Goal: Task Accomplishment & Management: Manage account settings

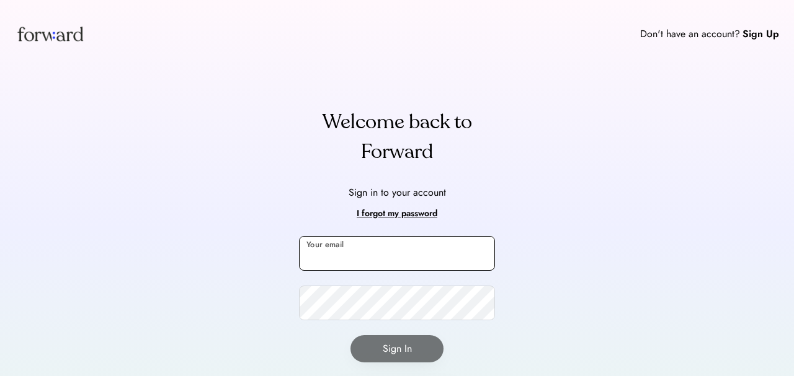
click at [349, 252] on input "email" at bounding box center [397, 253] width 196 height 35
type input "**********"
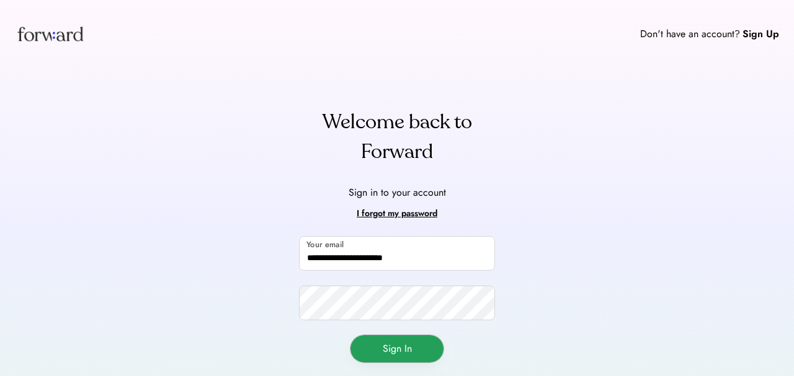
click at [414, 345] on button "Sign In" at bounding box center [396, 348] width 93 height 27
click at [366, 363] on div "**********" at bounding box center [397, 321] width 196 height 171
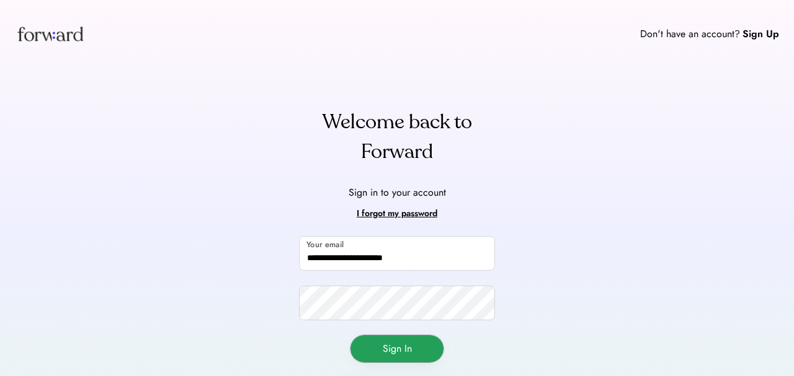
click at [370, 352] on button "Sign In" at bounding box center [396, 348] width 93 height 27
click at [407, 356] on button "Sign In" at bounding box center [396, 348] width 93 height 27
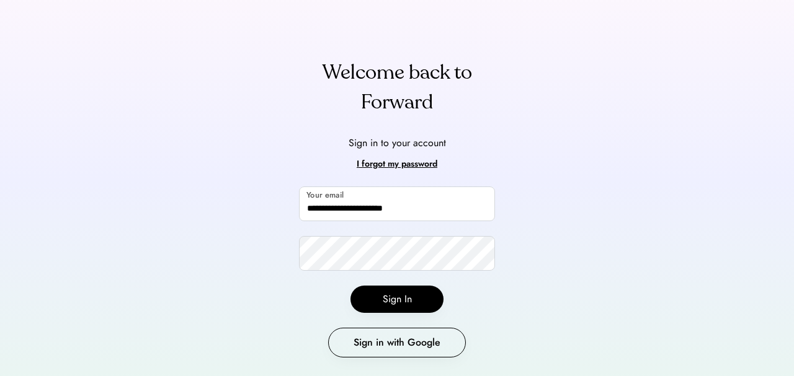
scroll to position [81, 0]
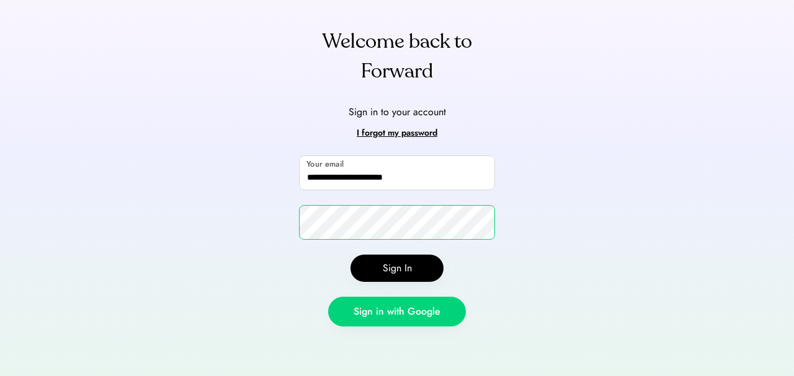
click at [345, 314] on button "Sign in with Google" at bounding box center [397, 312] width 138 height 30
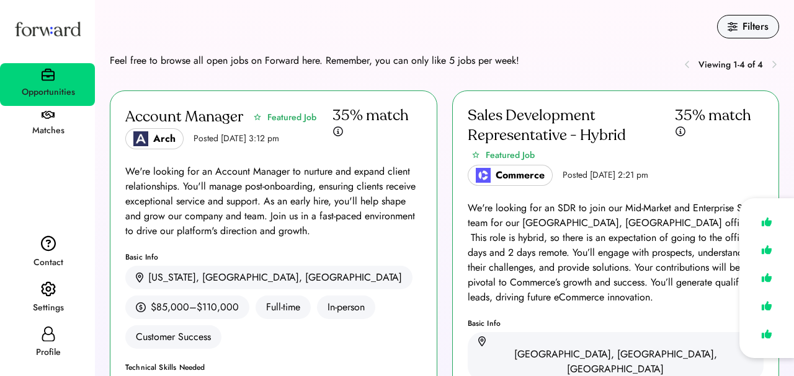
click at [45, 335] on icon at bounding box center [48, 334] width 15 height 15
select select "*******"
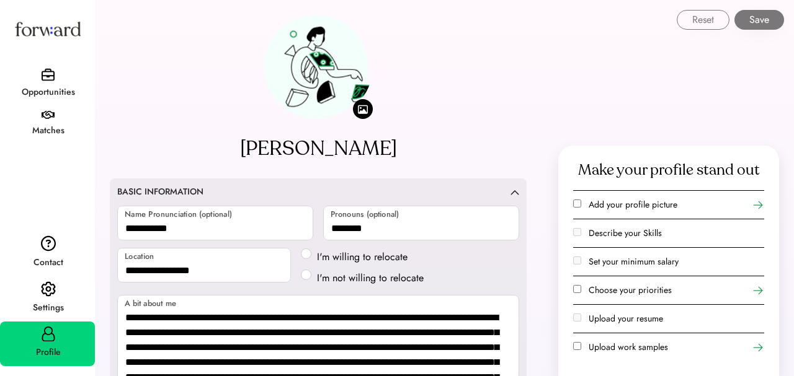
click at [756, 290] on use at bounding box center [757, 291] width 12 height 12
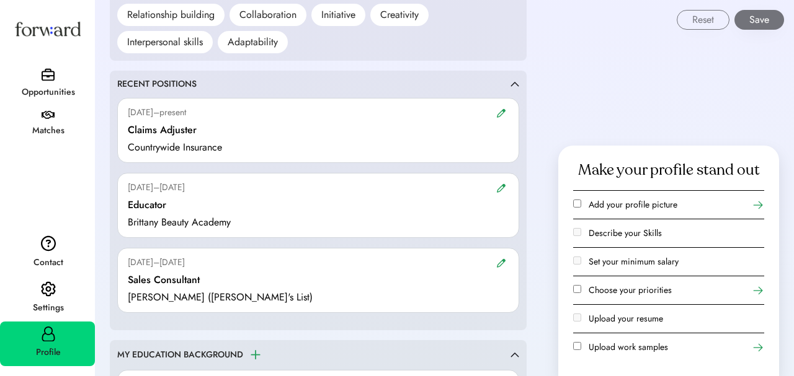
scroll to position [1088, 0]
click at [755, 285] on icon at bounding box center [757, 291] width 12 height 12
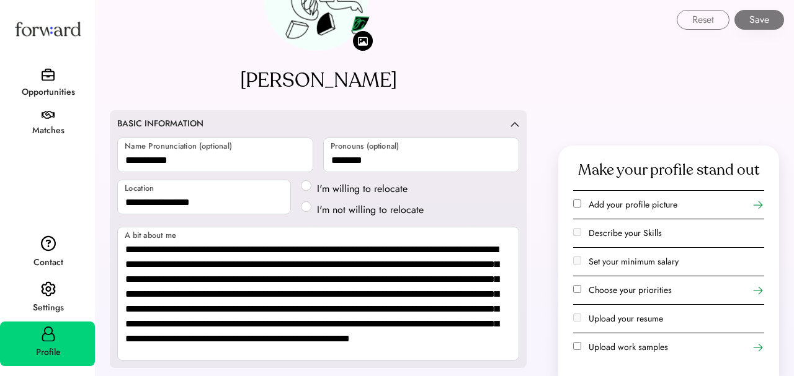
scroll to position [0, 0]
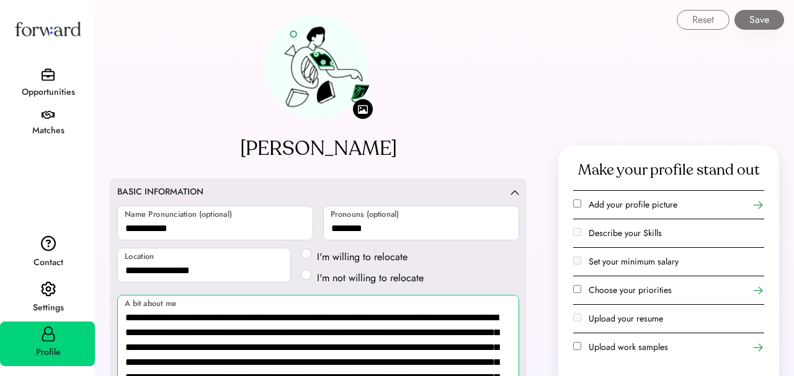
click at [192, 317] on textarea "**********" at bounding box center [318, 362] width 402 height 134
drag, startPoint x: 195, startPoint y: 319, endPoint x: 118, endPoint y: 316, distance: 76.3
click at [118, 316] on textarea "**********" at bounding box center [318, 362] width 402 height 134
drag, startPoint x: 162, startPoint y: 317, endPoint x: 129, endPoint y: 317, distance: 32.9
click at [129, 317] on textarea "**********" at bounding box center [318, 362] width 402 height 134
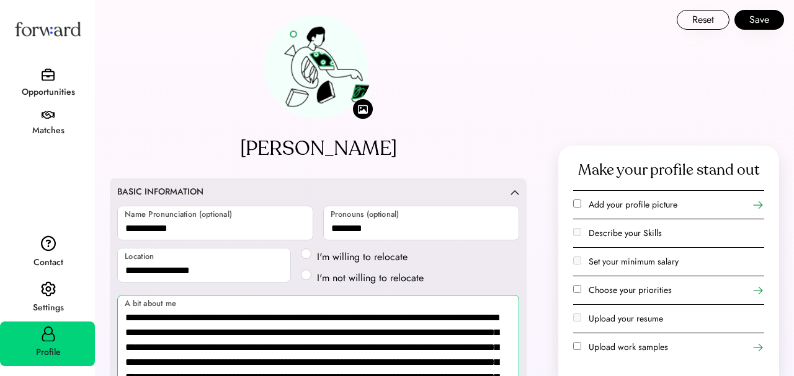
click at [166, 332] on textarea "**********" at bounding box center [318, 362] width 402 height 134
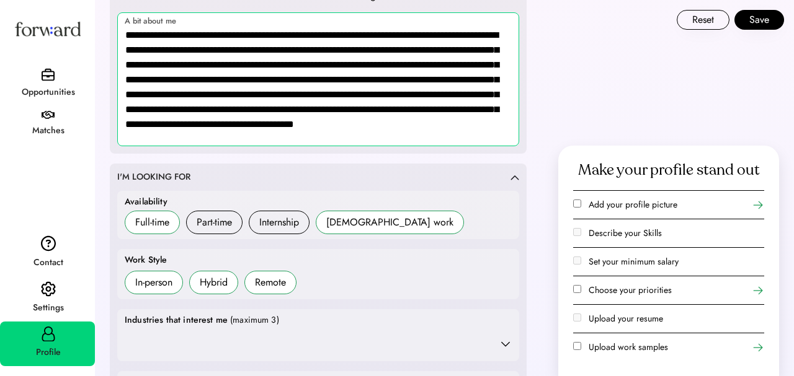
scroll to position [284, 0]
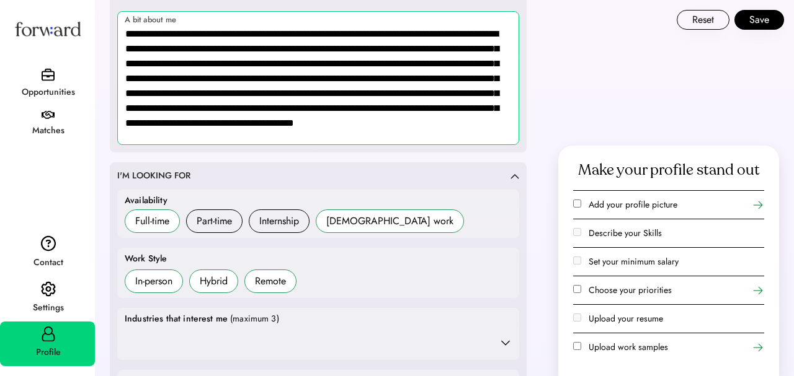
drag, startPoint x: 195, startPoint y: 92, endPoint x: 171, endPoint y: 93, distance: 24.8
click at [170, 93] on textarea "**********" at bounding box center [318, 78] width 402 height 134
drag, startPoint x: 209, startPoint y: 95, endPoint x: 169, endPoint y: 92, distance: 39.8
click at [169, 92] on textarea "**********" at bounding box center [318, 78] width 402 height 134
drag, startPoint x: 178, startPoint y: 96, endPoint x: 169, endPoint y: 95, distance: 8.8
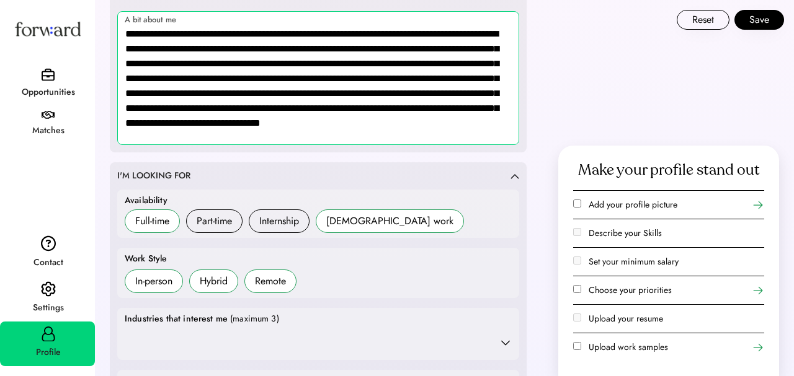
click at [169, 95] on textarea "**********" at bounding box center [318, 78] width 402 height 134
click at [180, 92] on textarea "**********" at bounding box center [318, 78] width 402 height 134
click at [174, 92] on textarea "**********" at bounding box center [318, 78] width 402 height 134
click at [195, 112] on textarea "**********" at bounding box center [318, 78] width 402 height 134
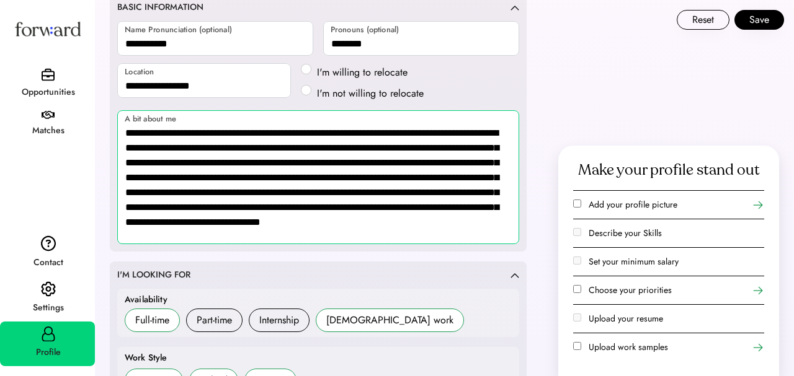
scroll to position [175, 0]
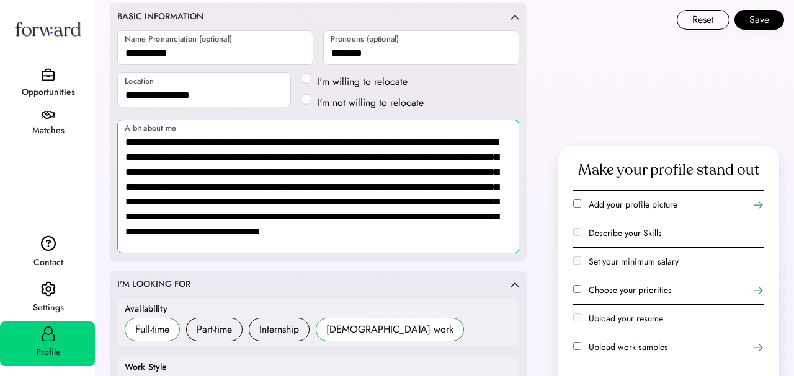
click at [331, 237] on textarea "**********" at bounding box center [318, 187] width 402 height 134
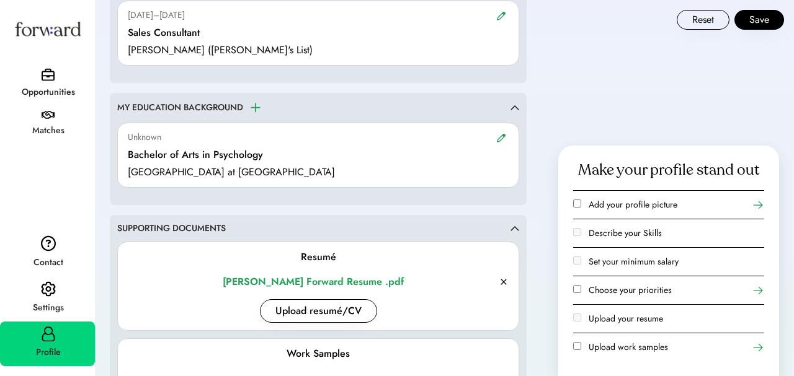
scroll to position [1409, 0]
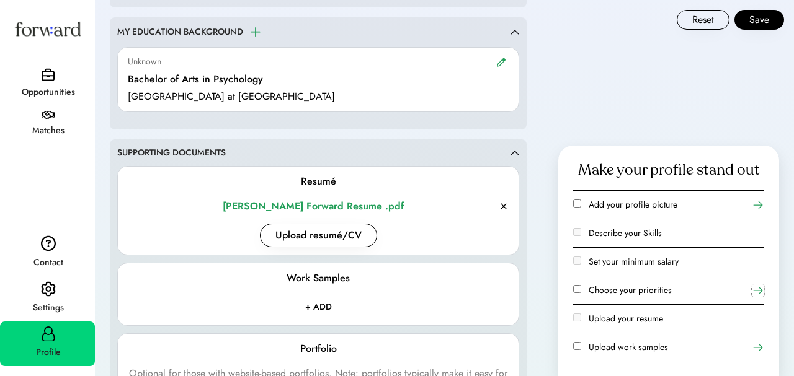
click at [760, 286] on icon at bounding box center [757, 291] width 12 height 12
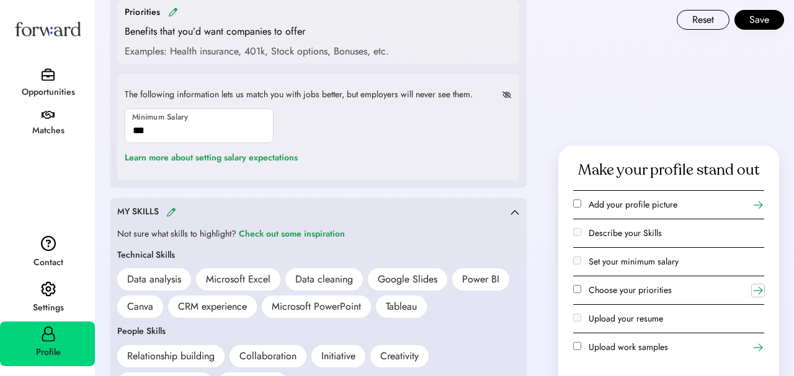
click at [760, 286] on icon at bounding box center [757, 291] width 12 height 12
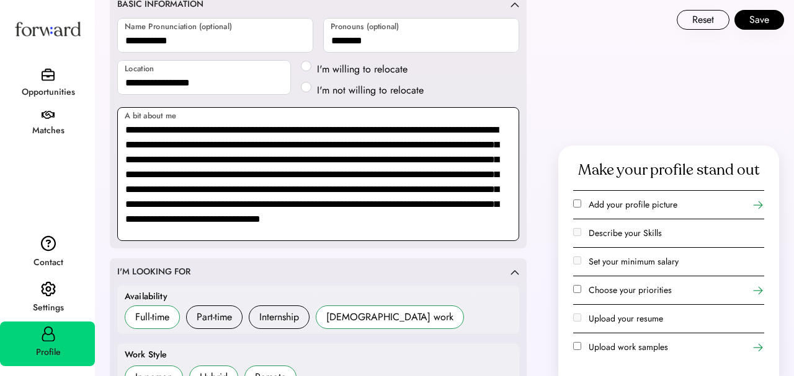
scroll to position [190, 0]
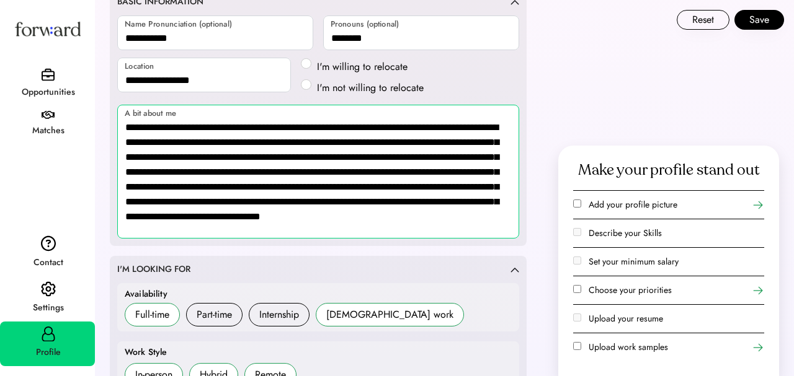
click at [178, 188] on textarea "**********" at bounding box center [318, 172] width 402 height 134
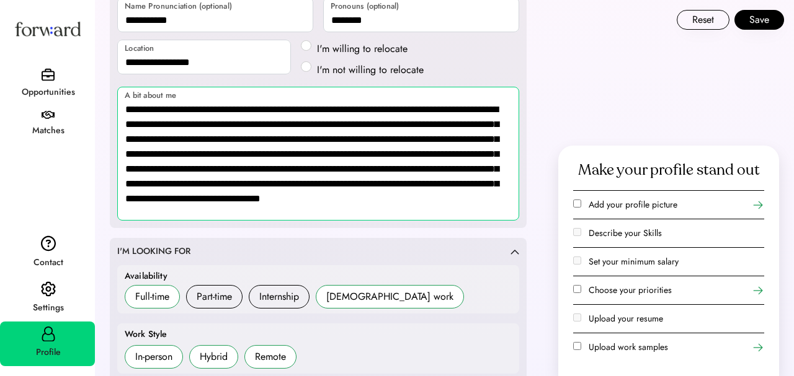
scroll to position [209, 0]
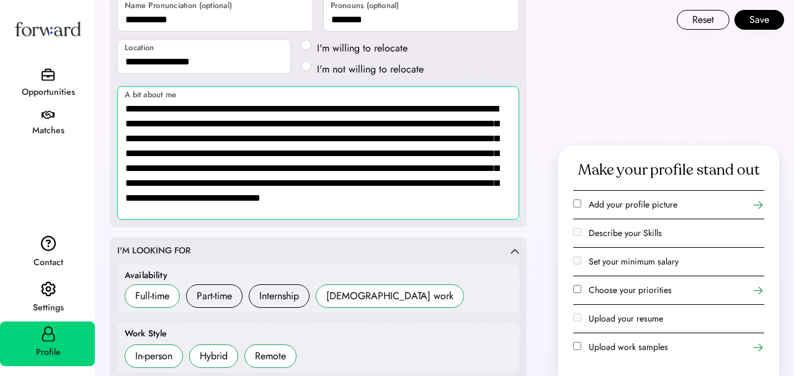
drag, startPoint x: 182, startPoint y: 184, endPoint x: 141, endPoint y: 186, distance: 41.0
click at [141, 186] on textarea "**********" at bounding box center [318, 153] width 402 height 134
click at [277, 211] on textarea "**********" at bounding box center [318, 153] width 402 height 134
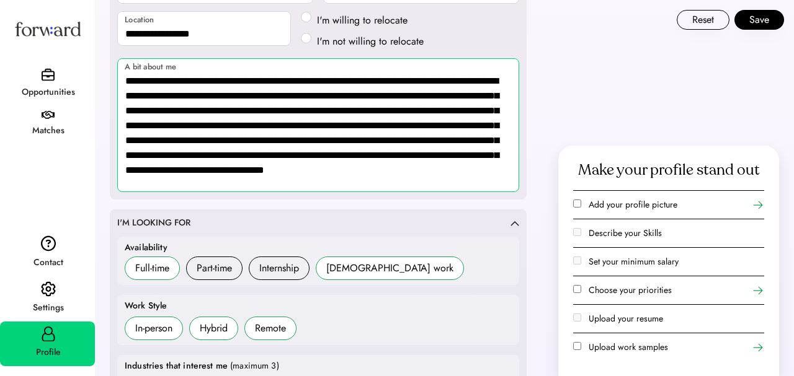
scroll to position [238, 0]
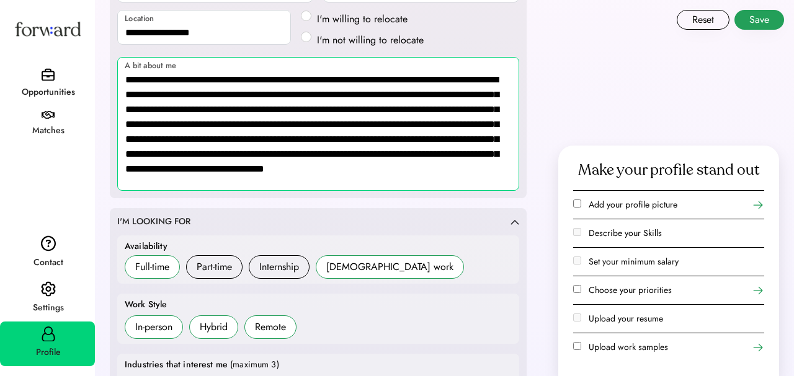
type textarea "**********"
click at [774, 20] on button "Save" at bounding box center [759, 20] width 50 height 20
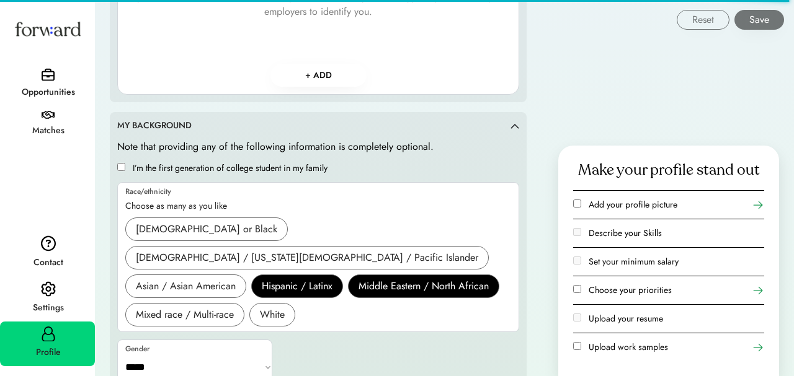
scroll to position [1787, 0]
click at [758, 285] on icon at bounding box center [757, 291] width 12 height 12
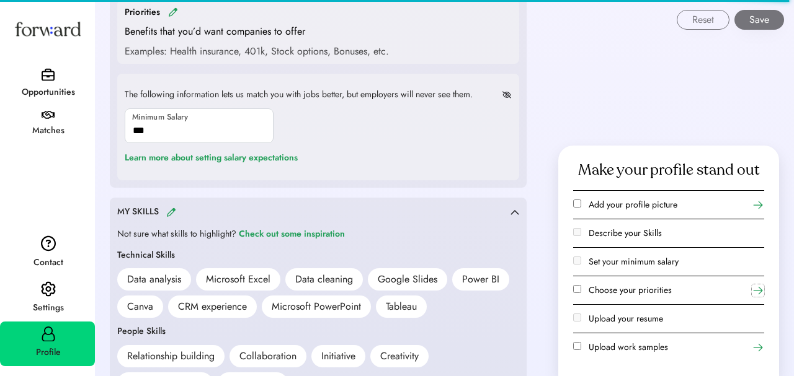
click at [758, 285] on icon at bounding box center [757, 291] width 12 height 12
click at [295, 157] on div "Learn more about setting salary expectations" at bounding box center [211, 158] width 173 height 15
click at [507, 97] on img at bounding box center [507, 94] width 10 height 7
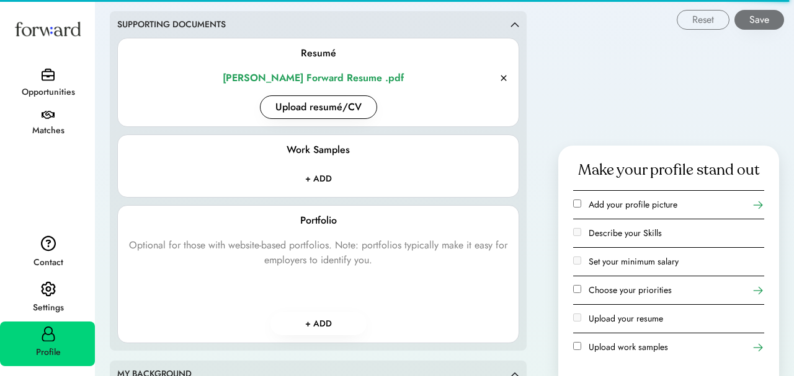
scroll to position [1787, 0]
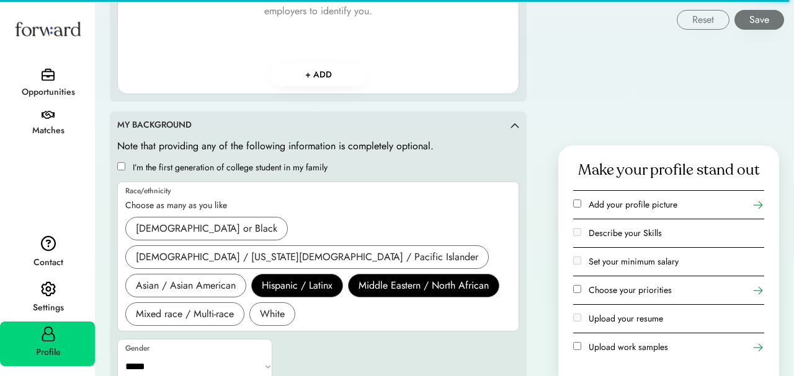
click at [665, 290] on label "Choose your priorities" at bounding box center [629, 290] width 83 height 12
click at [760, 286] on icon at bounding box center [757, 291] width 12 height 12
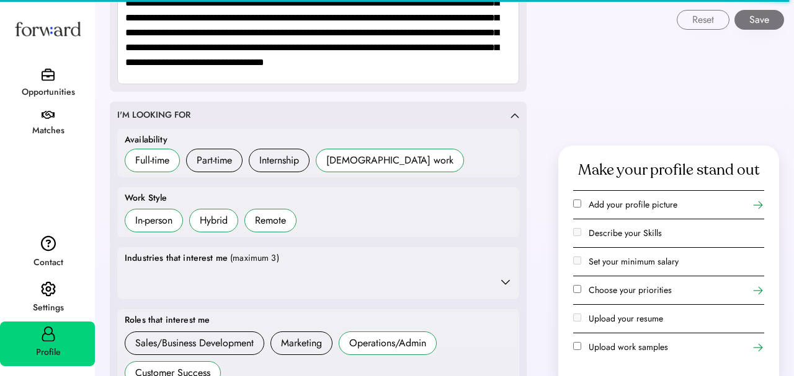
scroll to position [285, 0]
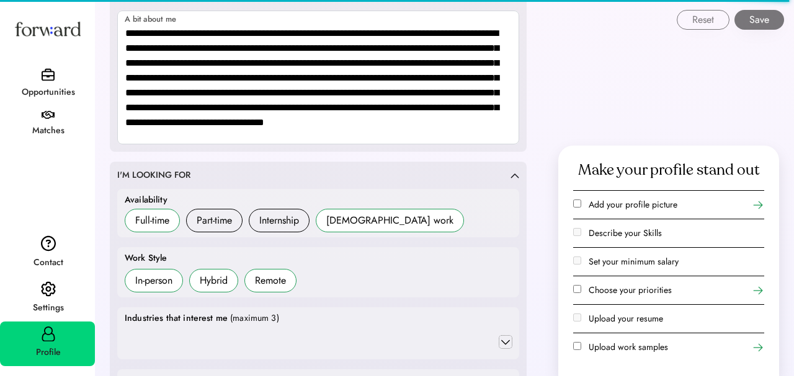
click at [505, 339] on icon at bounding box center [505, 342] width 12 height 12
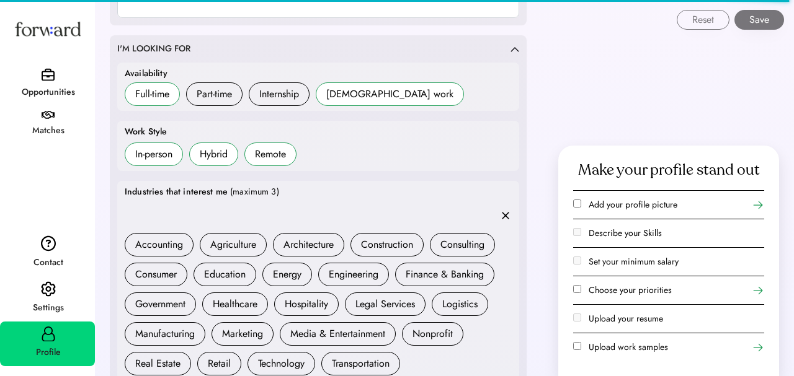
scroll to position [478, 0]
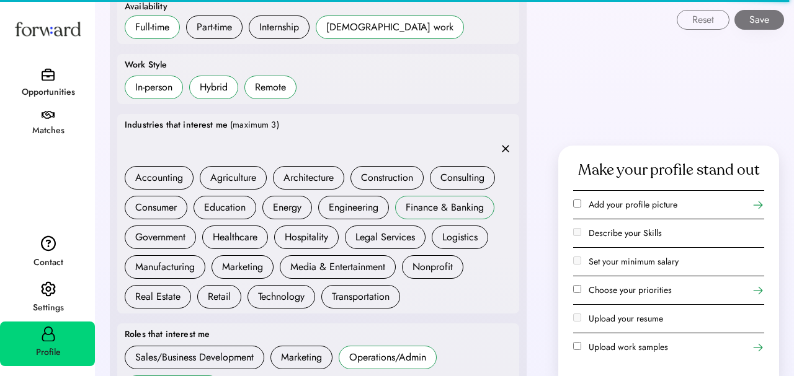
click at [413, 216] on h6 "Finance & Banking" at bounding box center [444, 208] width 99 height 24
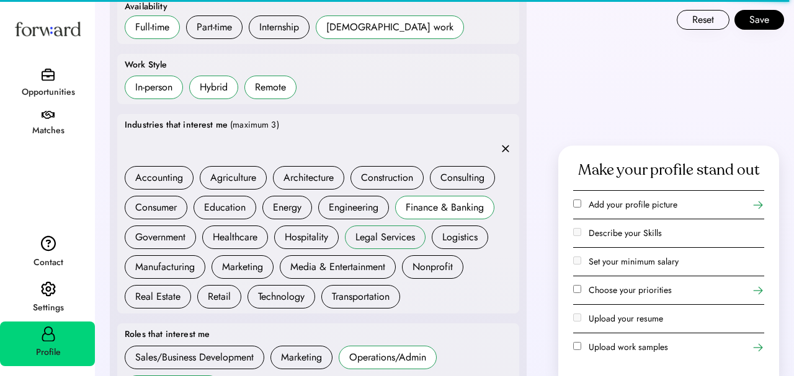
click at [368, 244] on div "Legal Services" at bounding box center [385, 237] width 60 height 15
click at [326, 262] on div "Media & Entertainment" at bounding box center [337, 267] width 95 height 15
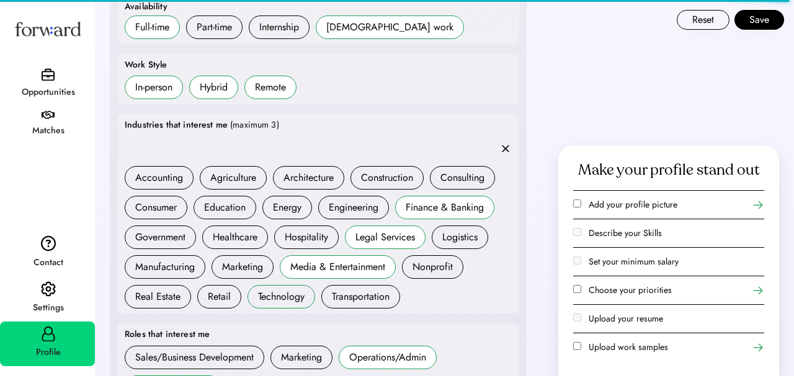
click at [281, 296] on div "Technology" at bounding box center [281, 297] width 47 height 15
click at [338, 261] on div "Media & Entertainment" at bounding box center [337, 267] width 95 height 15
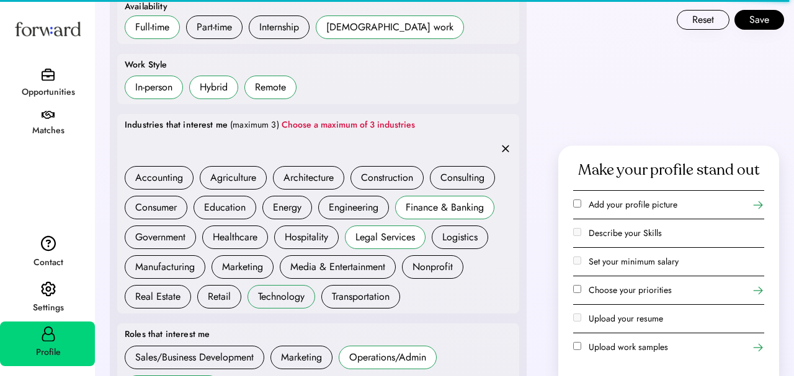
click at [305, 287] on h6 "Technology" at bounding box center [281, 297] width 68 height 24
click at [295, 301] on div "Technology" at bounding box center [281, 297] width 47 height 15
click at [281, 298] on div "Technology" at bounding box center [281, 297] width 47 height 15
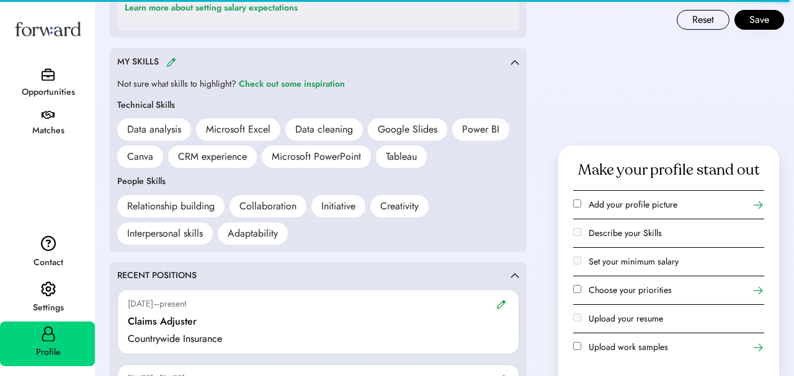
scroll to position [1046, 0]
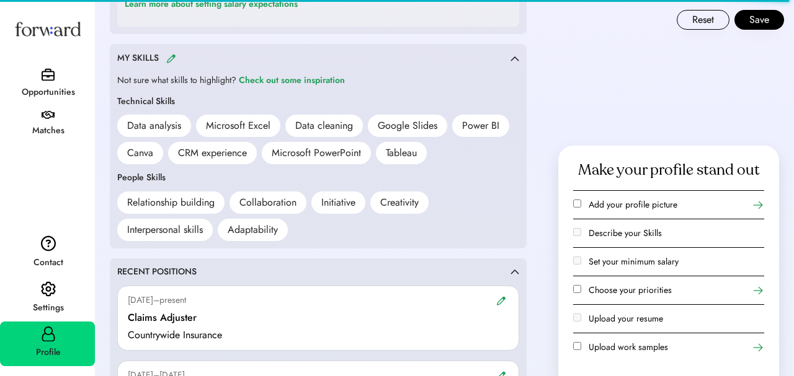
click at [756, 294] on icon at bounding box center [757, 291] width 12 height 12
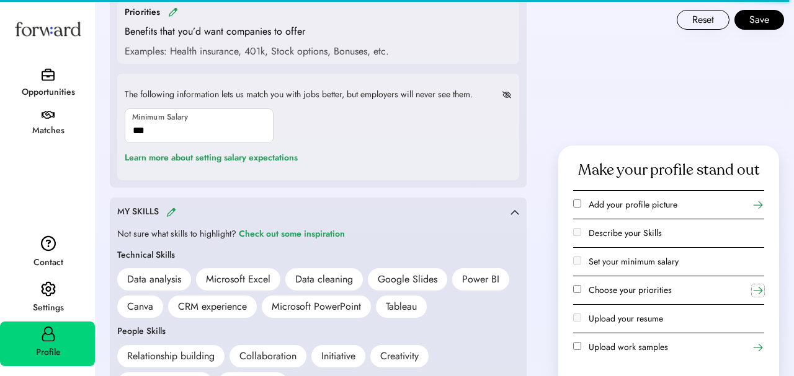
click at [757, 294] on icon at bounding box center [757, 291] width 12 height 12
click at [621, 290] on label "Choose your priorities" at bounding box center [629, 290] width 83 height 12
click at [759, 289] on icon at bounding box center [757, 291] width 12 height 12
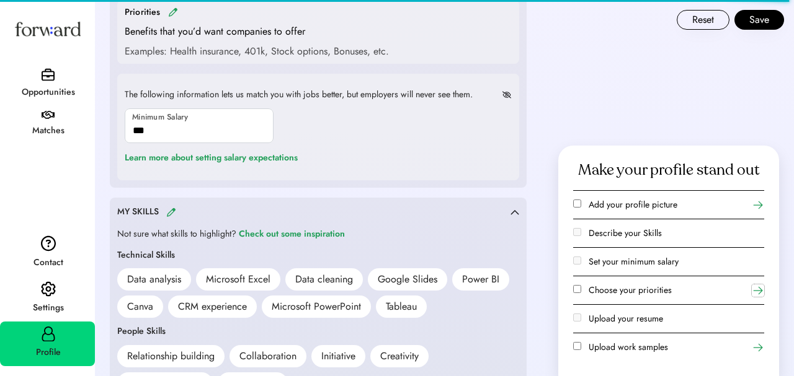
click at [759, 289] on icon at bounding box center [757, 291] width 12 height 12
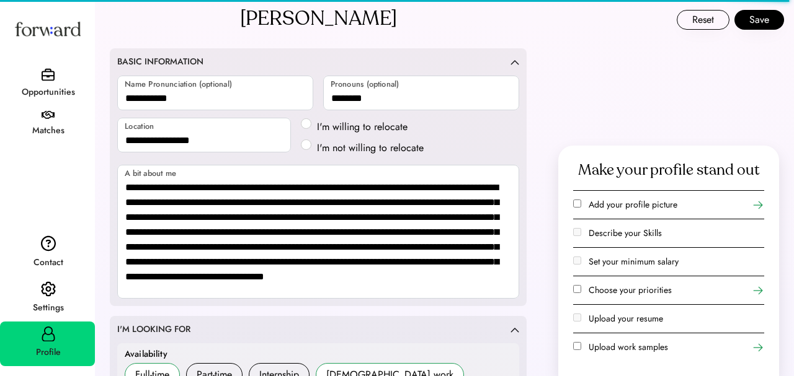
scroll to position [0, 0]
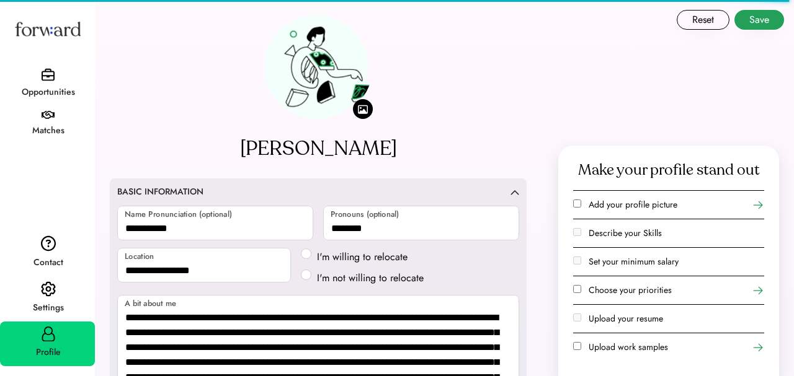
click at [758, 14] on button "Save" at bounding box center [759, 20] width 50 height 20
click at [760, 19] on button "Save" at bounding box center [759, 20] width 50 height 20
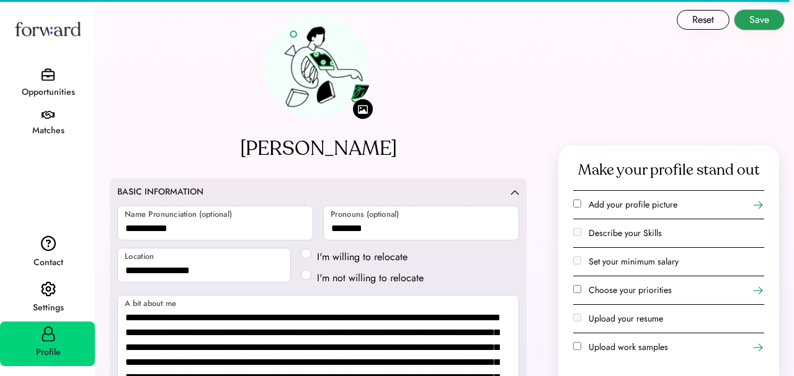
click at [757, 21] on button "Save" at bounding box center [759, 20] width 50 height 20
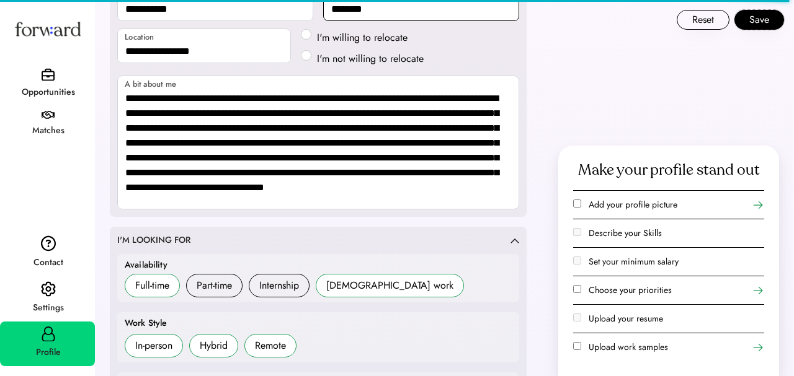
scroll to position [239, 0]
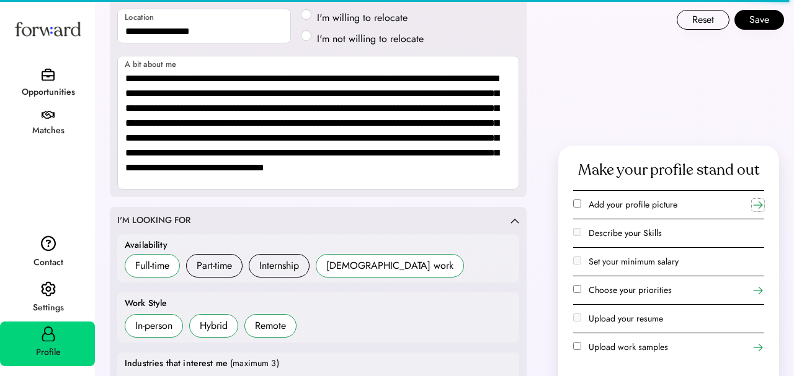
click at [757, 206] on icon at bounding box center [757, 205] width 12 height 12
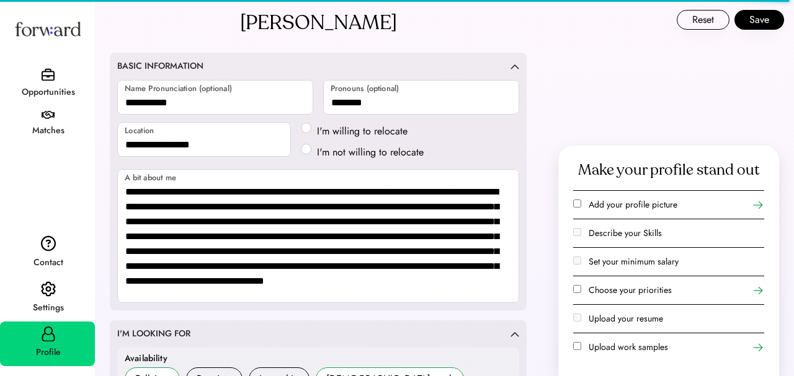
scroll to position [136, 0]
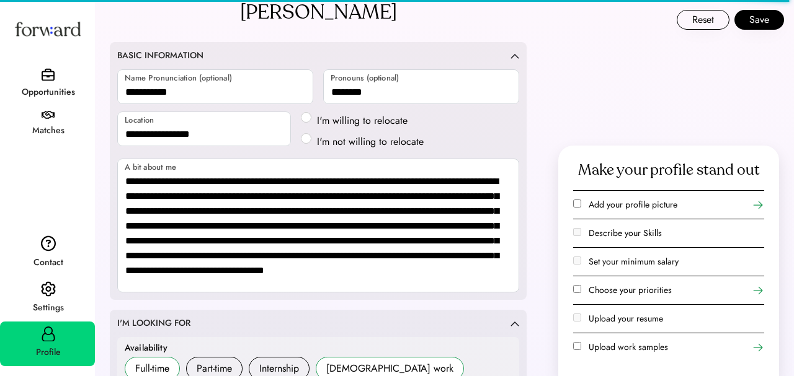
click at [756, 292] on icon at bounding box center [757, 291] width 12 height 12
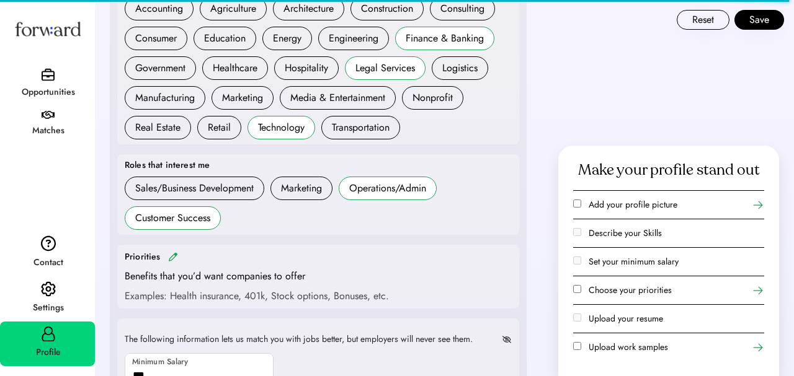
scroll to position [639, 0]
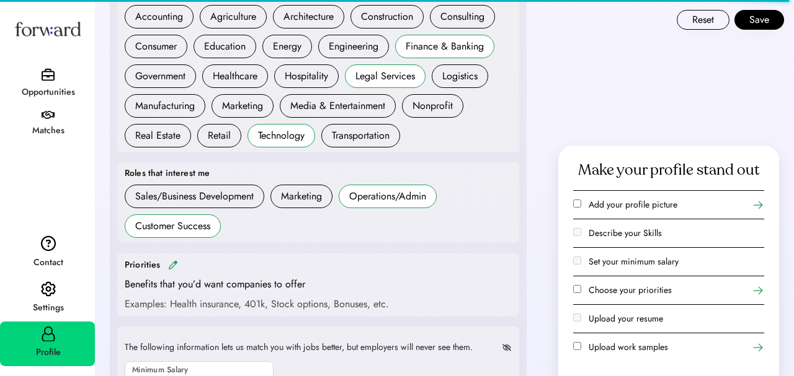
click at [170, 264] on img at bounding box center [173, 264] width 10 height 9
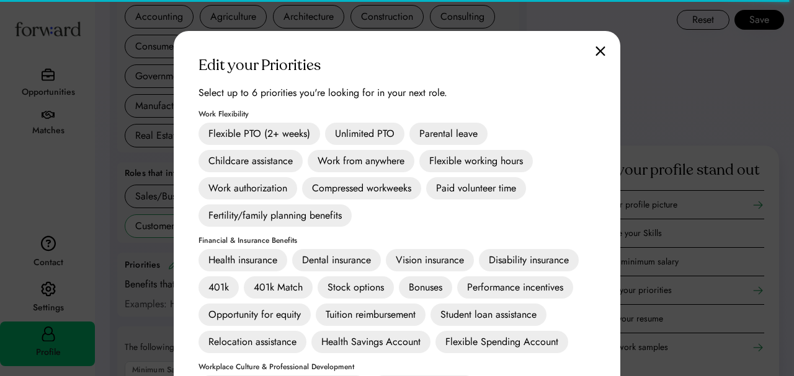
click at [363, 130] on div "Unlimited PTO" at bounding box center [364, 134] width 79 height 22
click at [366, 159] on div "Work from anywhere" at bounding box center [361, 161] width 107 height 22
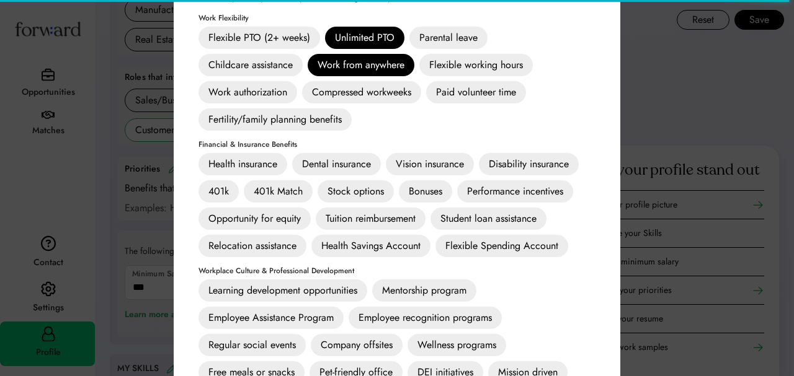
scroll to position [737, 0]
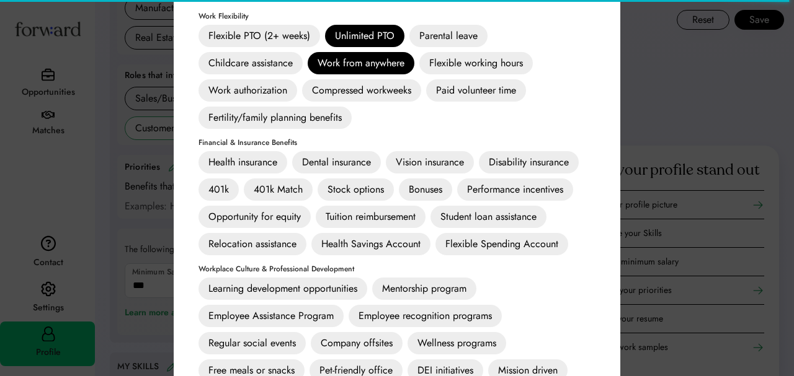
click at [268, 164] on div "Health insurance" at bounding box center [242, 162] width 89 height 22
click at [317, 163] on div "Dental insurance" at bounding box center [336, 162] width 89 height 22
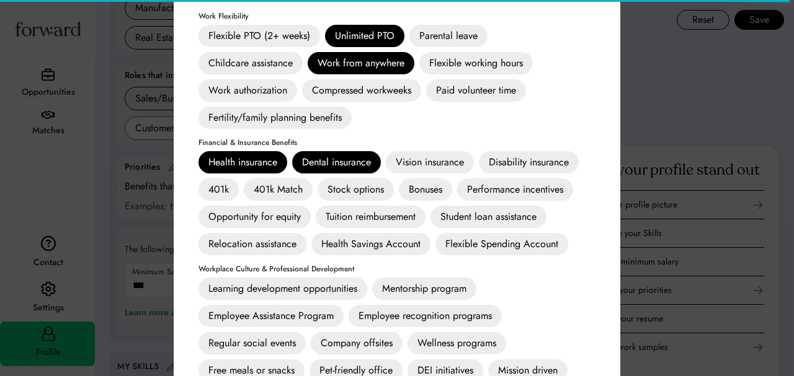
click at [409, 160] on div "Vision insurance" at bounding box center [430, 162] width 88 height 22
click at [221, 194] on div "401k" at bounding box center [218, 190] width 40 height 22
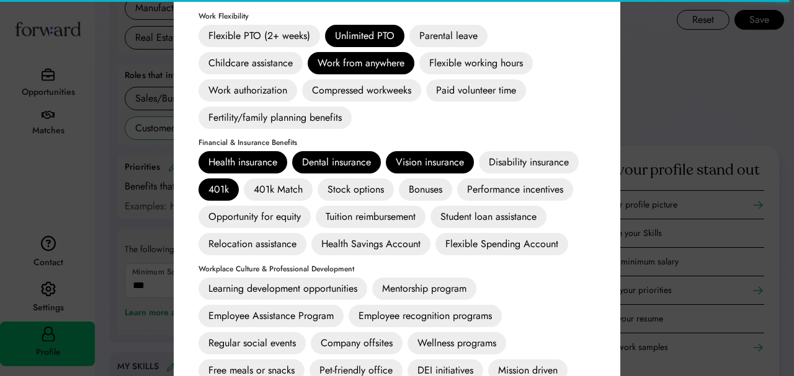
click at [350, 215] on div "Tuition reimbursement" at bounding box center [371, 217] width 110 height 22
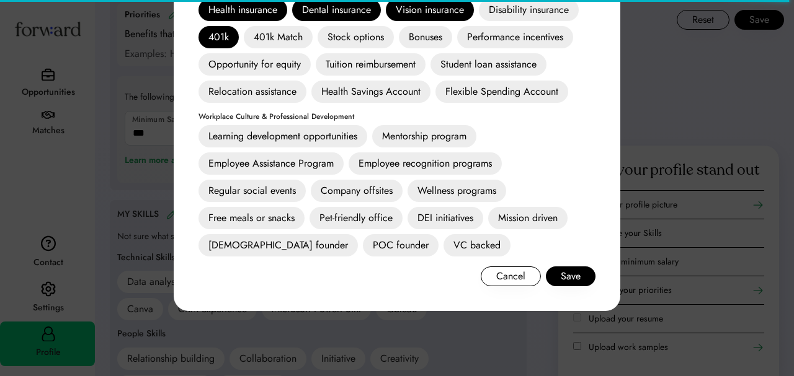
scroll to position [896, 0]
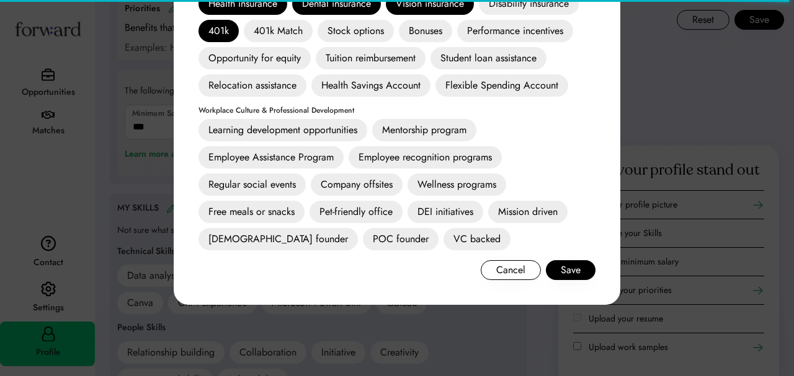
click at [353, 215] on div "Pet-friendly office" at bounding box center [355, 212] width 93 height 22
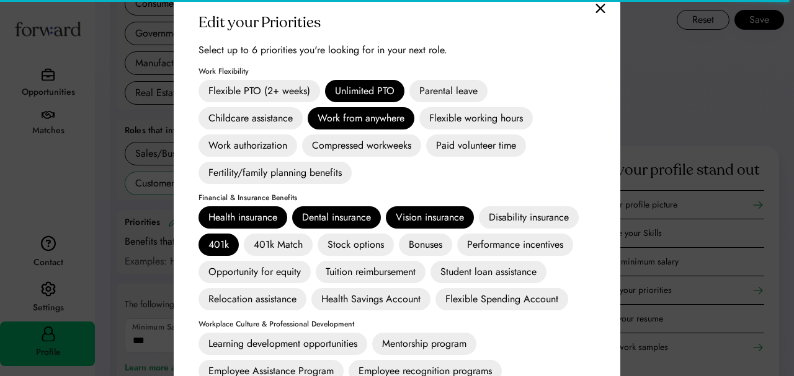
scroll to position [679, 0]
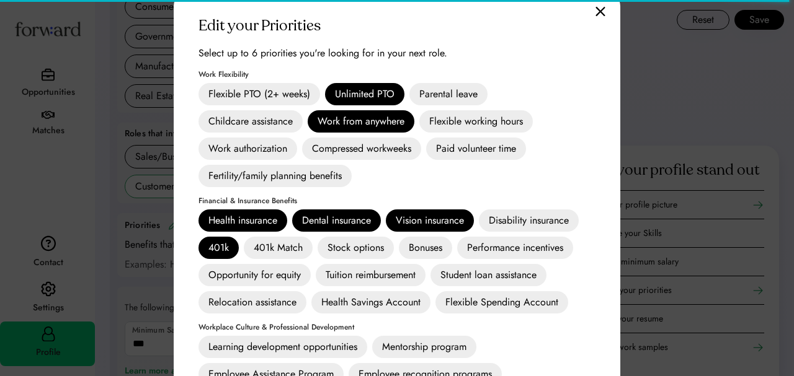
click at [434, 228] on div "Vision insurance" at bounding box center [430, 221] width 88 height 22
click at [362, 224] on div "Dental insurance" at bounding box center [336, 221] width 89 height 22
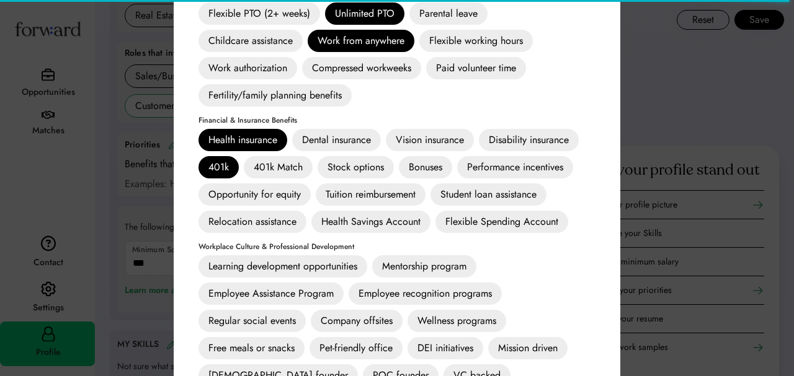
scroll to position [810, 0]
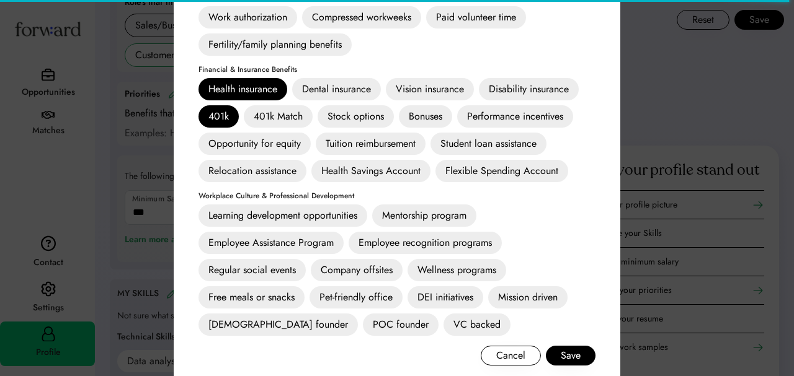
click at [338, 215] on div "Learning development opportunities" at bounding box center [282, 216] width 169 height 22
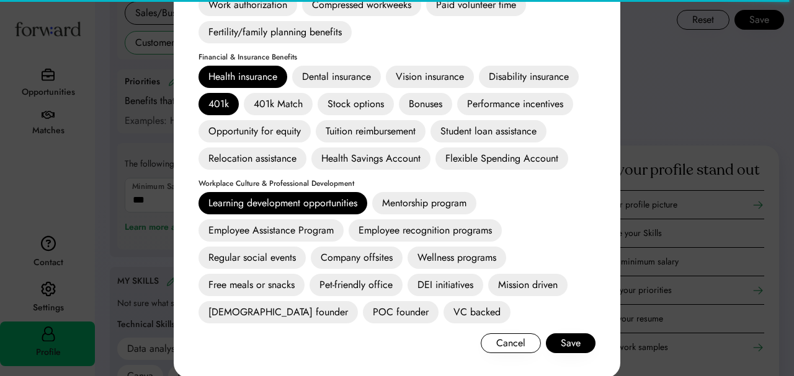
scroll to position [823, 0]
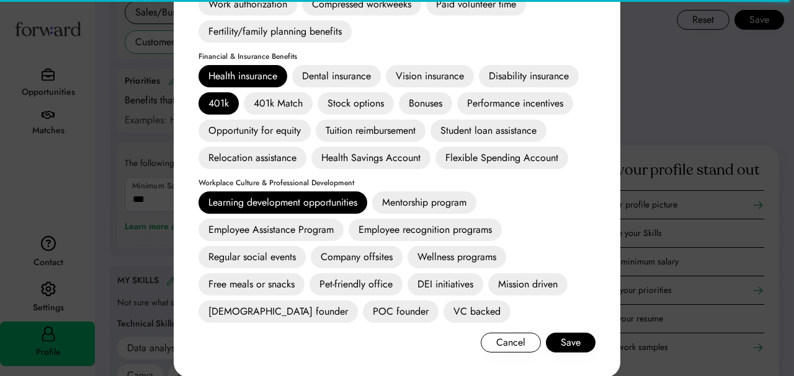
click at [429, 253] on div "Wellness programs" at bounding box center [456, 257] width 99 height 22
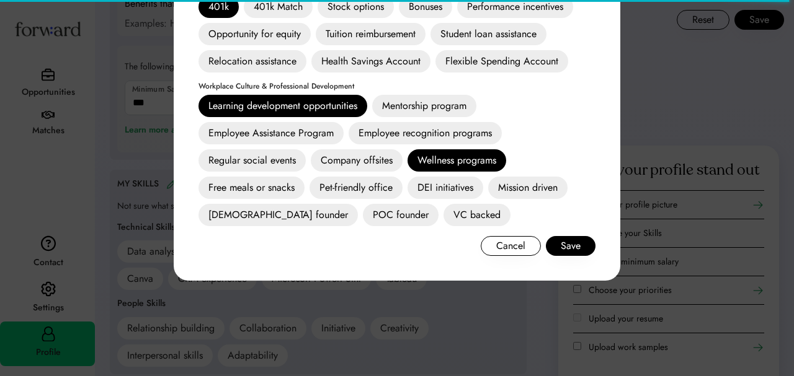
scroll to position [983, 0]
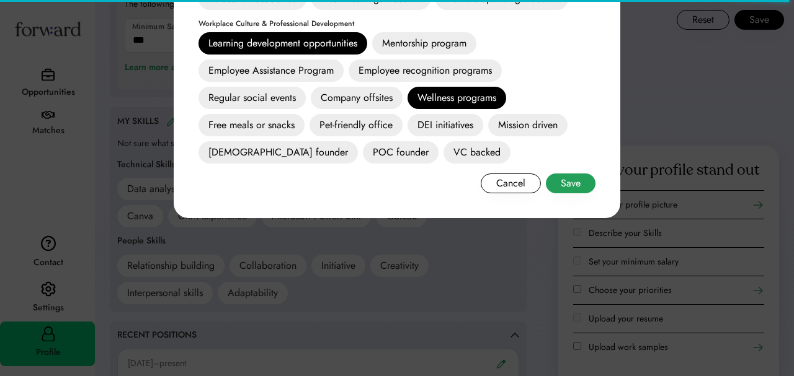
click at [575, 182] on button "Save" at bounding box center [571, 184] width 50 height 20
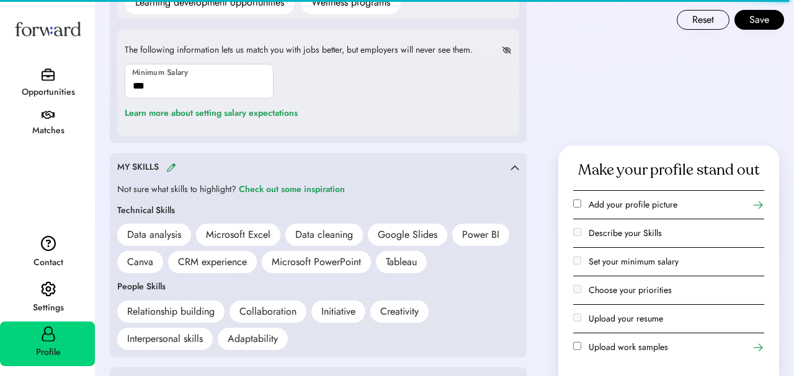
scroll to position [1085, 0]
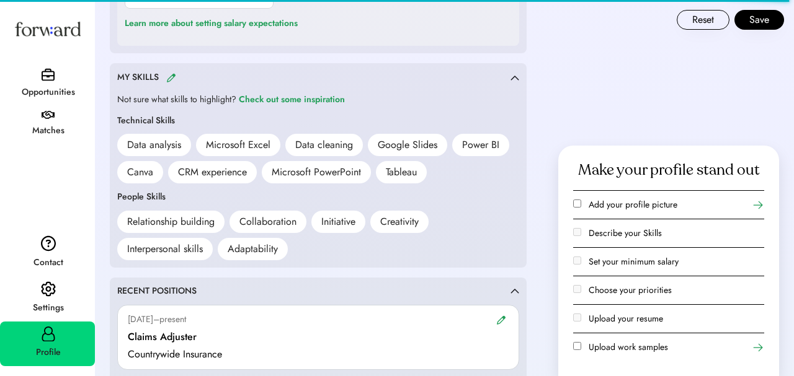
click at [172, 77] on img at bounding box center [171, 77] width 10 height 9
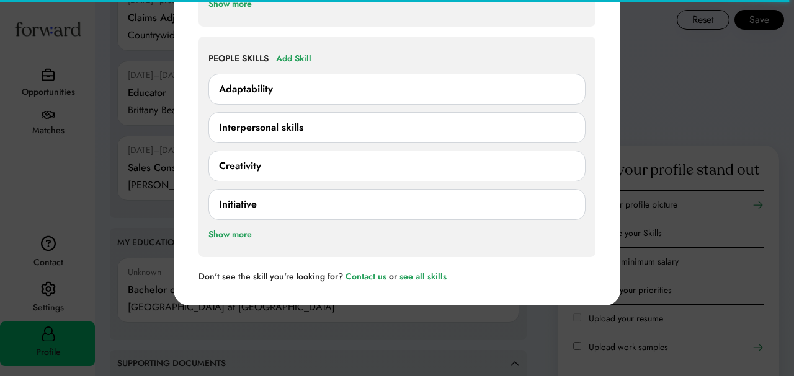
scroll to position [1440, 0]
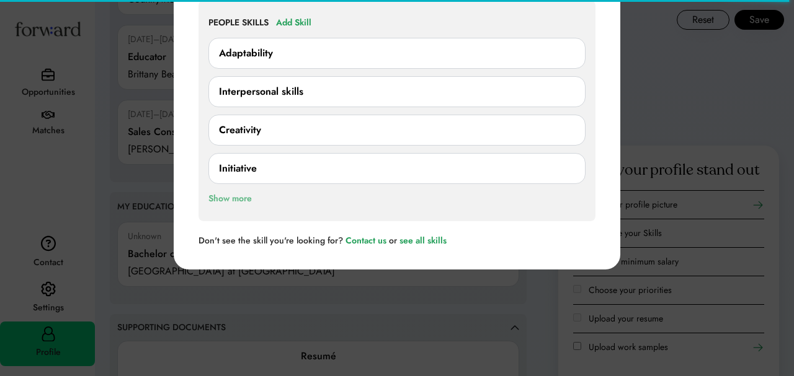
click at [241, 198] on div "Show more" at bounding box center [229, 199] width 43 height 15
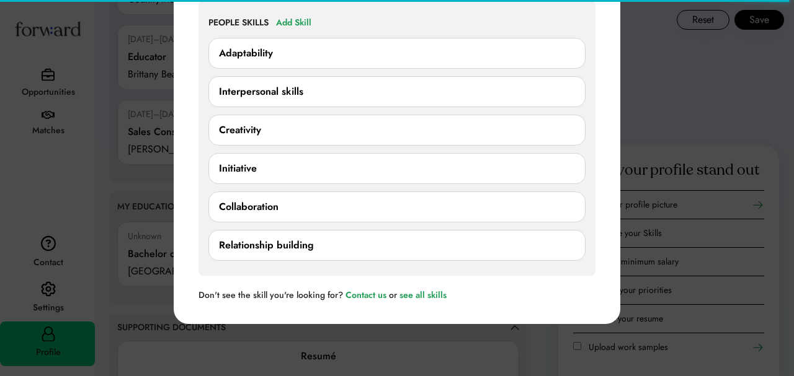
scroll to position [1312, 0]
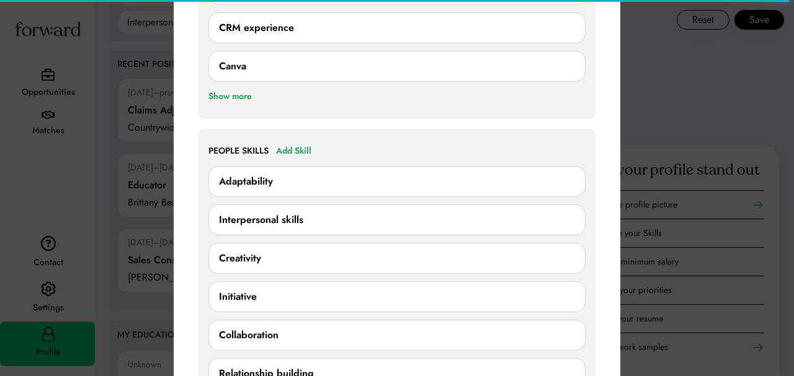
click at [295, 162] on div "Adaptability" at bounding box center [396, 178] width 377 height 38
click at [294, 153] on div "Add Skill" at bounding box center [293, 151] width 35 height 15
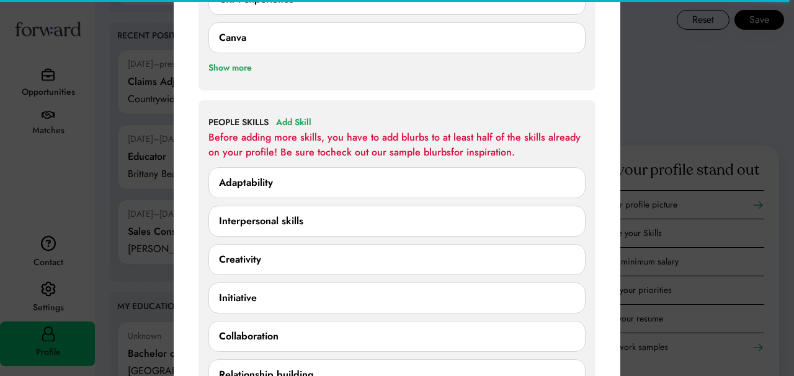
scroll to position [1400, 0]
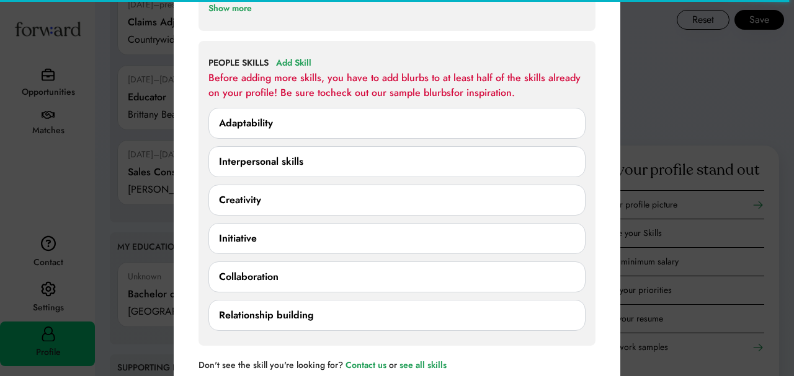
click at [296, 197] on div "Creativity" at bounding box center [397, 200] width 356 height 15
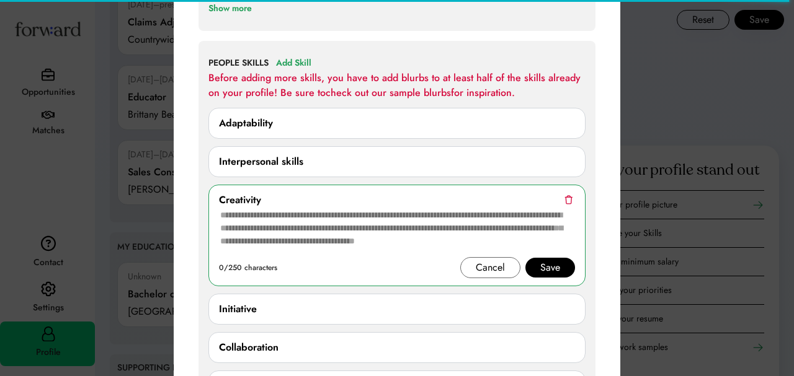
click at [570, 199] on img at bounding box center [568, 199] width 8 height 9
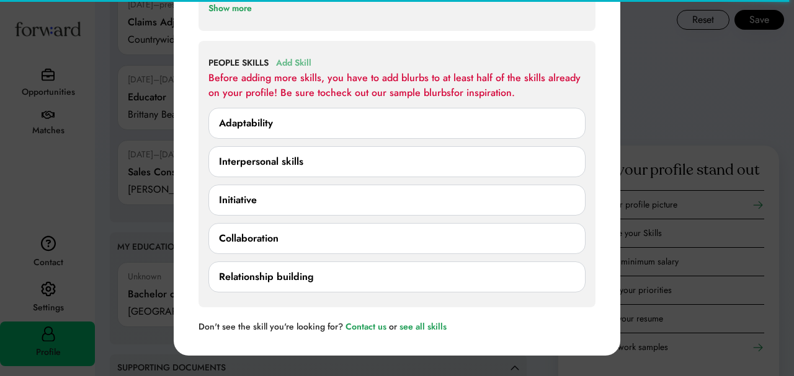
click at [293, 62] on div "Add Skill" at bounding box center [293, 63] width 35 height 15
click at [300, 63] on div "Add Skill" at bounding box center [293, 63] width 35 height 15
click at [299, 122] on div "Adaptability" at bounding box center [397, 123] width 356 height 15
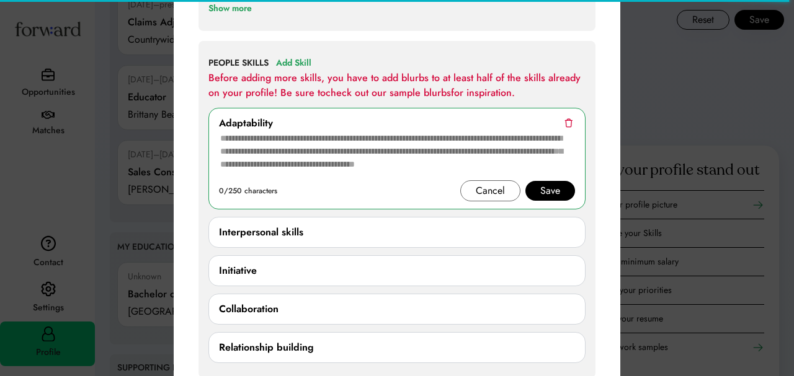
click at [299, 156] on textarea at bounding box center [397, 156] width 356 height 50
click at [306, 228] on div "Interpersonal skills" at bounding box center [397, 232] width 356 height 15
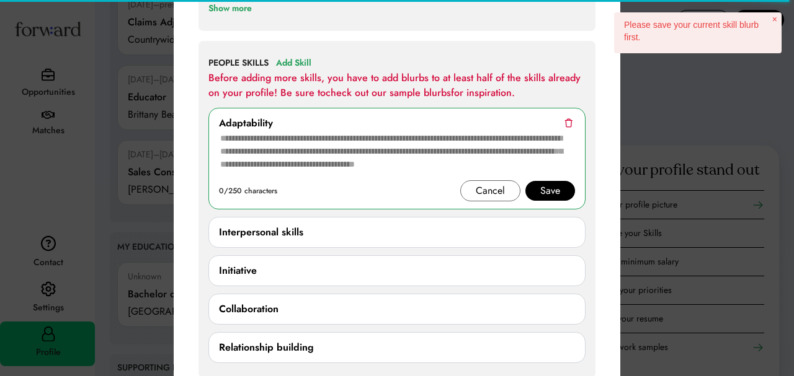
click at [541, 191] on div "Save" at bounding box center [550, 191] width 20 height 15
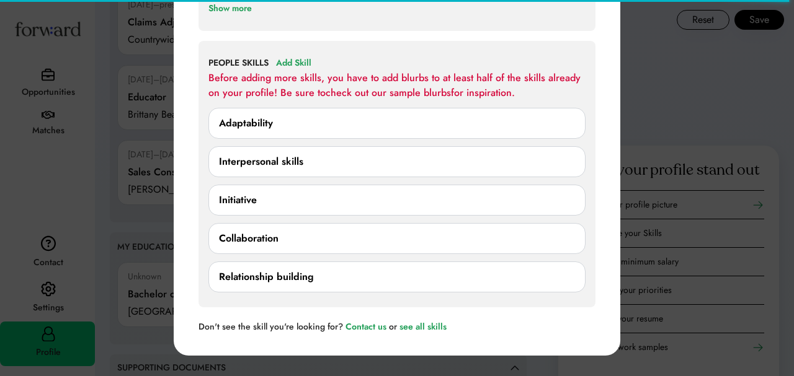
click at [466, 166] on div "Interpersonal skills" at bounding box center [397, 161] width 356 height 15
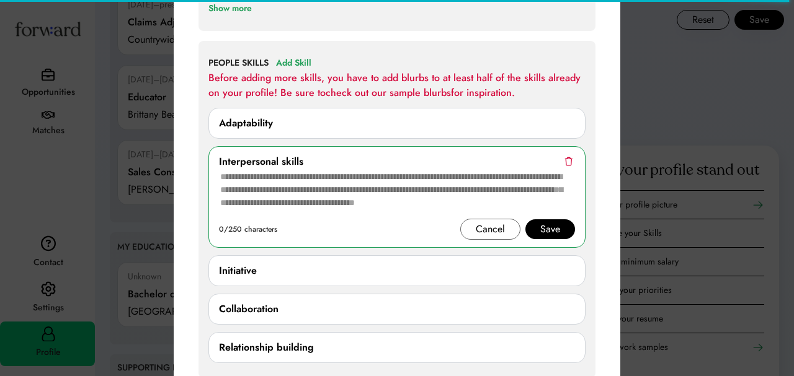
click at [450, 191] on textarea at bounding box center [397, 194] width 356 height 50
click at [567, 161] on img at bounding box center [568, 161] width 8 height 9
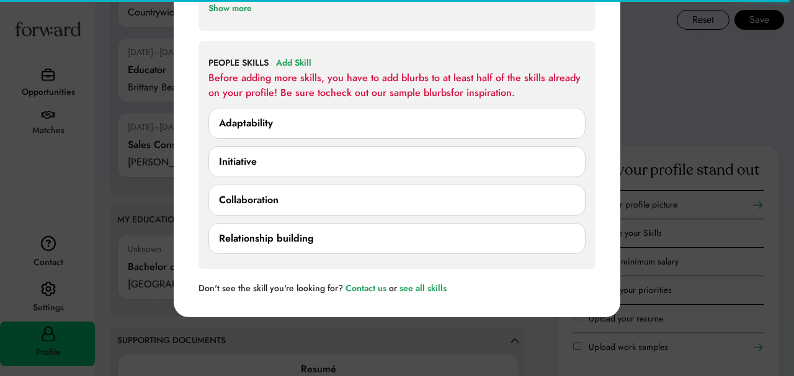
scroll to position [1373, 0]
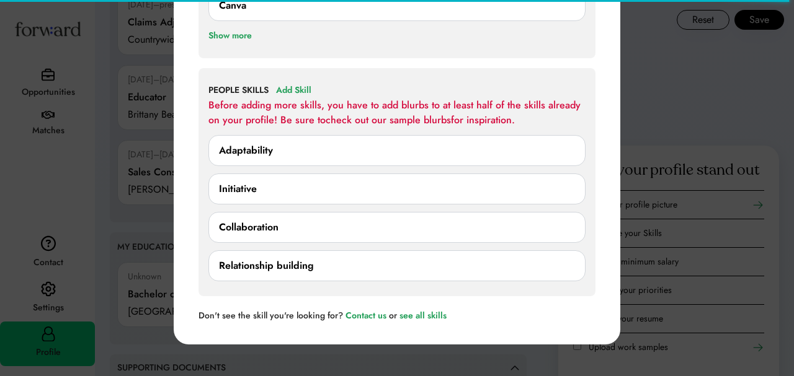
click at [262, 154] on div "Adaptability" at bounding box center [246, 150] width 54 height 15
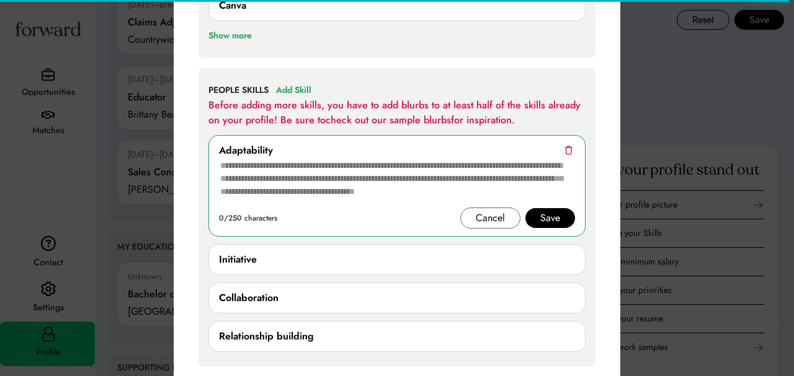
click at [312, 180] on textarea at bounding box center [397, 183] width 356 height 50
paste textarea "**********"
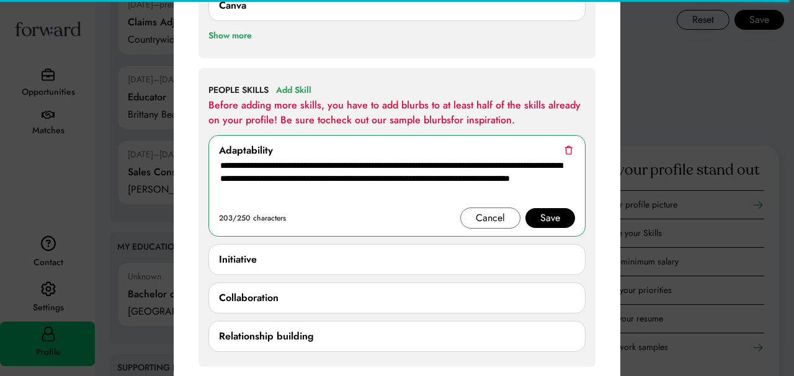
drag, startPoint x: 244, startPoint y: 167, endPoint x: 219, endPoint y: 165, distance: 24.9
click at [220, 166] on textarea "**********" at bounding box center [397, 183] width 356 height 50
click at [223, 164] on textarea "**********" at bounding box center [397, 183] width 356 height 50
click at [257, 167] on textarea "**********" at bounding box center [397, 183] width 356 height 50
click at [256, 168] on textarea "**********" at bounding box center [397, 183] width 356 height 50
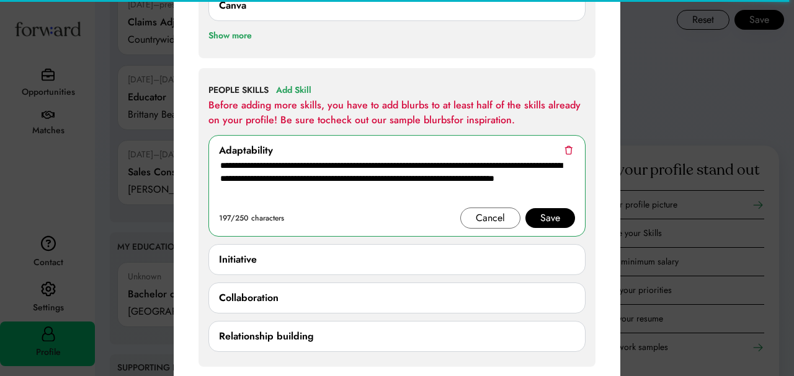
click at [328, 197] on textarea "**********" at bounding box center [397, 183] width 356 height 50
type textarea "**********"
click at [561, 216] on div "Save" at bounding box center [550, 218] width 50 height 20
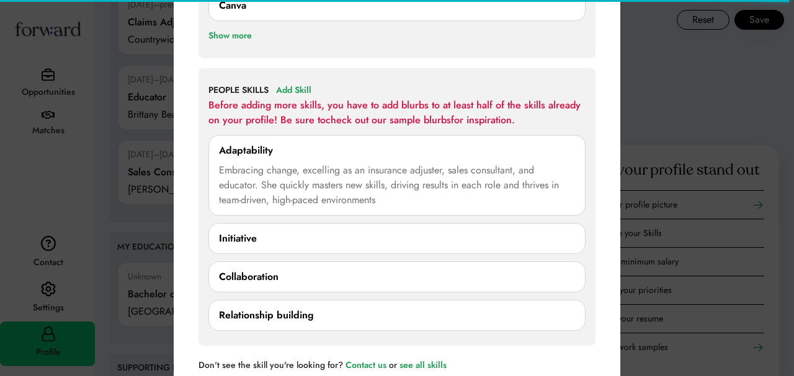
click at [293, 242] on div "Initiative" at bounding box center [397, 238] width 356 height 15
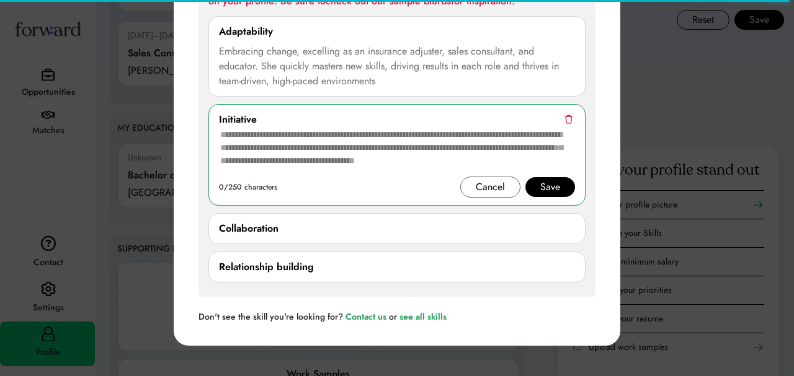
scroll to position [1500, 0]
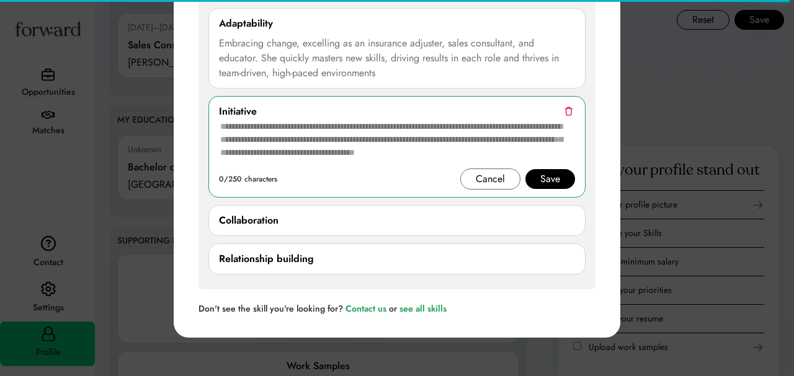
click at [569, 111] on img at bounding box center [568, 111] width 8 height 9
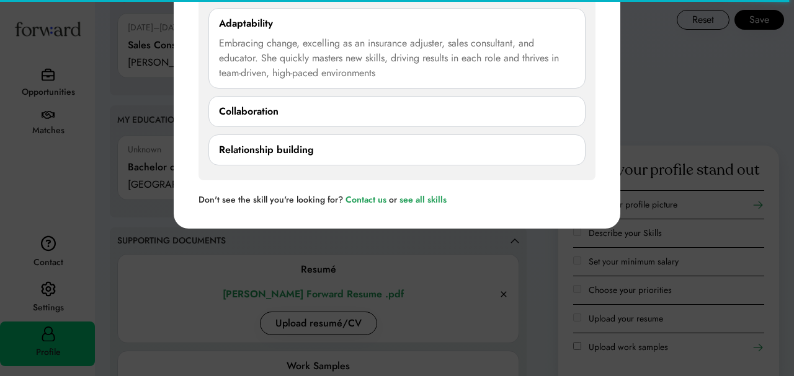
click at [559, 115] on div "Collaboration" at bounding box center [397, 111] width 356 height 15
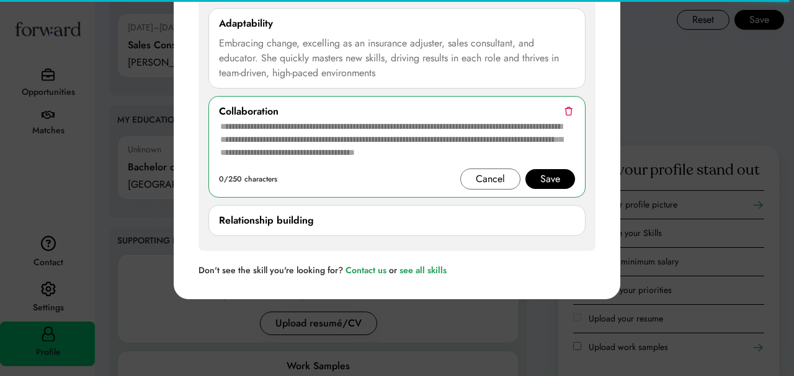
click at [570, 112] on img at bounding box center [568, 111] width 8 height 9
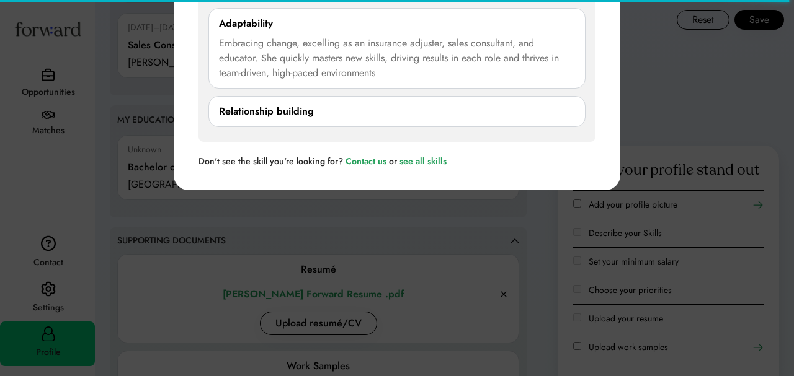
click at [569, 109] on div "Relationship building" at bounding box center [397, 111] width 356 height 15
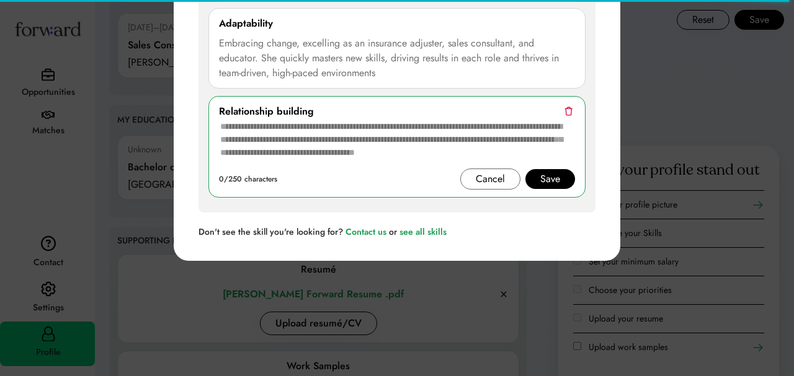
click at [569, 109] on img at bounding box center [568, 111] width 8 height 9
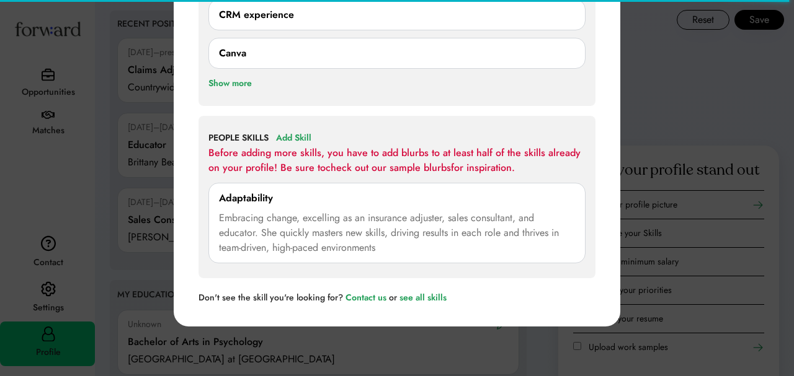
scroll to position [1256, 0]
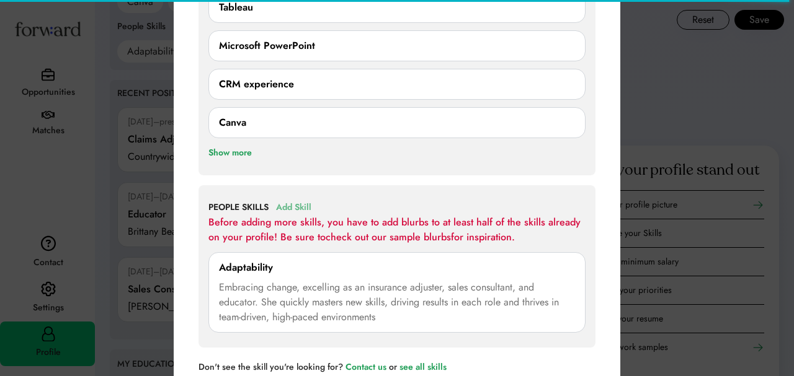
click at [302, 204] on div "Add Skill" at bounding box center [293, 207] width 35 height 15
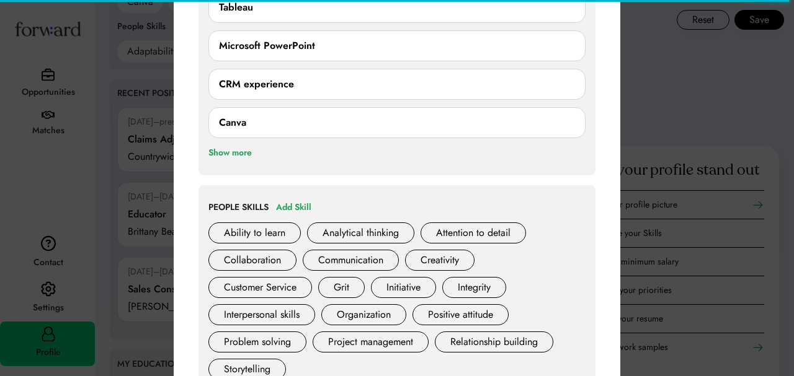
scroll to position [1267, 0]
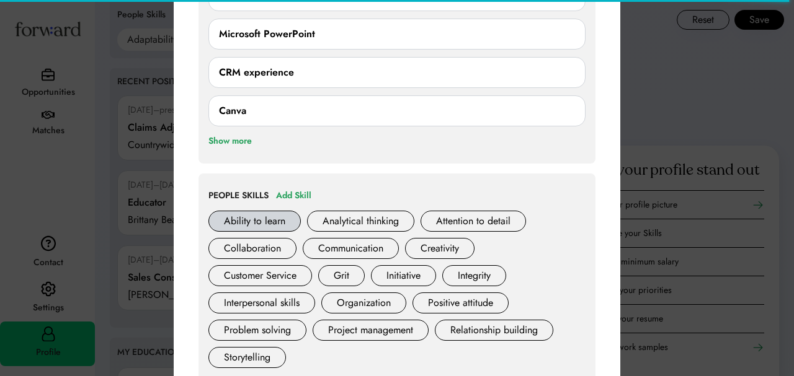
click at [279, 223] on div "Ability to learn" at bounding box center [254, 221] width 92 height 21
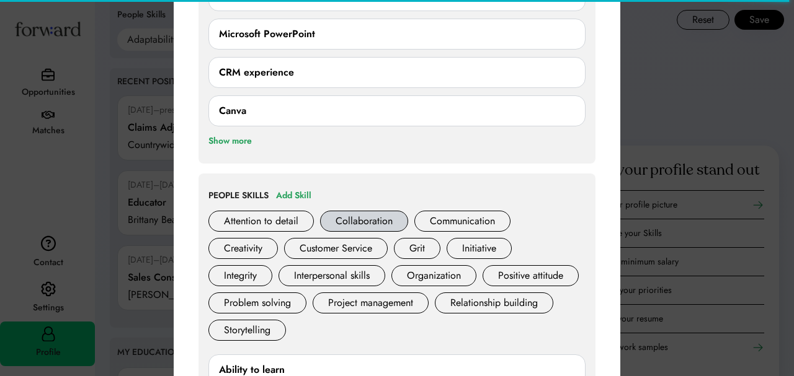
click at [345, 216] on div "Collaboration" at bounding box center [364, 221] width 88 height 21
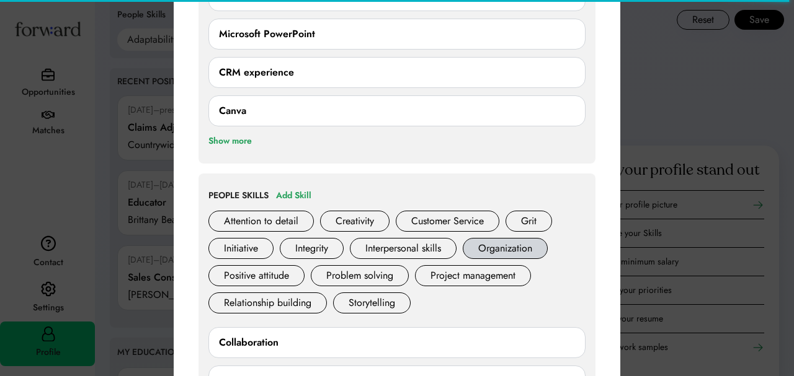
click at [502, 241] on div "Organization" at bounding box center [505, 248] width 85 height 21
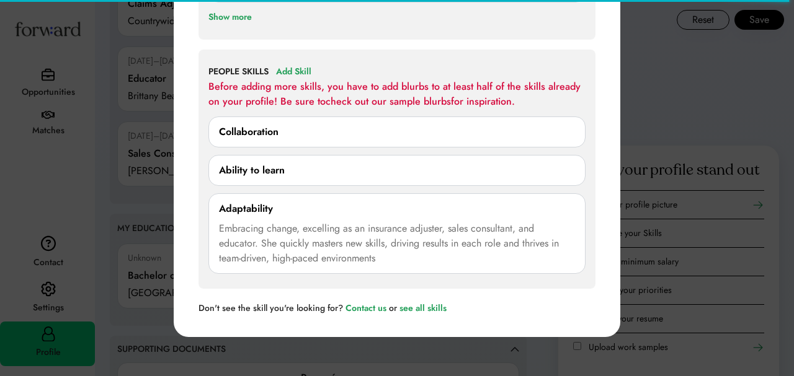
scroll to position [1383, 0]
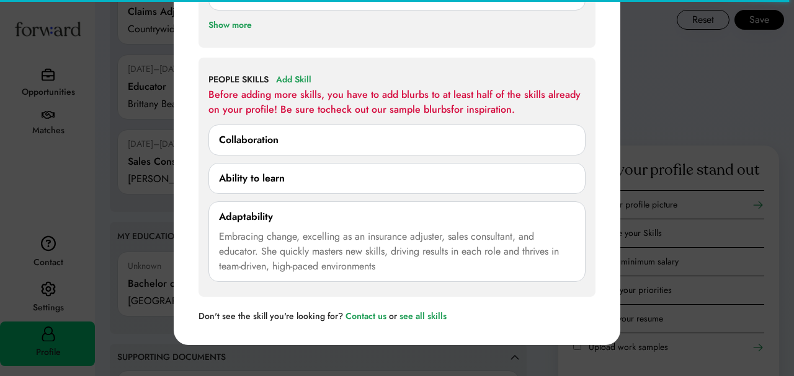
click at [330, 179] on div "Ability to learn" at bounding box center [397, 178] width 356 height 15
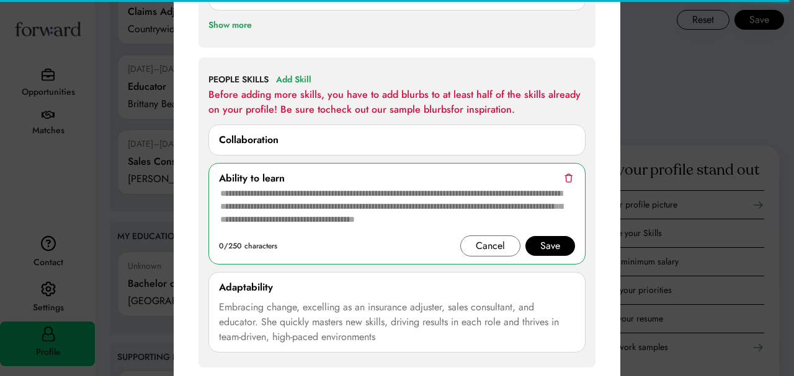
click at [358, 208] on textarea at bounding box center [397, 211] width 356 height 50
paste textarea "**********"
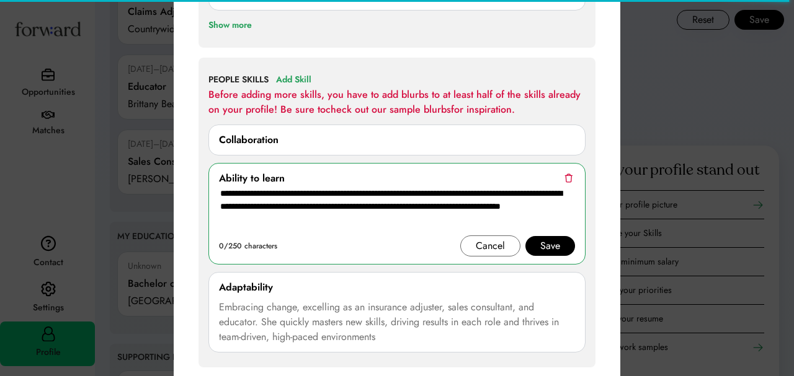
type textarea "**********"
click at [564, 249] on div "Save" at bounding box center [550, 246] width 50 height 20
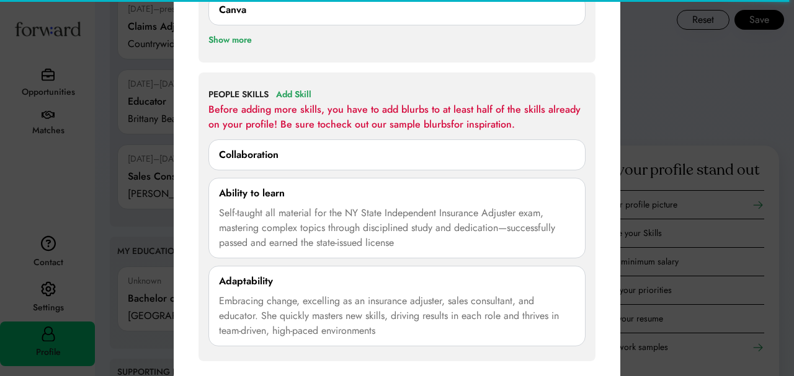
scroll to position [1363, 0]
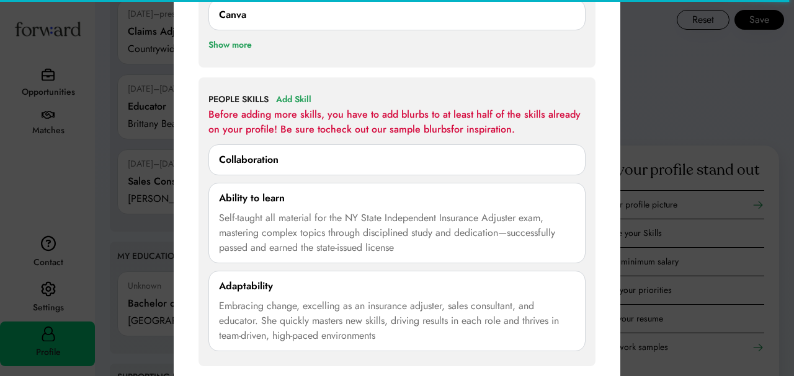
click at [291, 161] on div "Collaboration" at bounding box center [397, 160] width 356 height 15
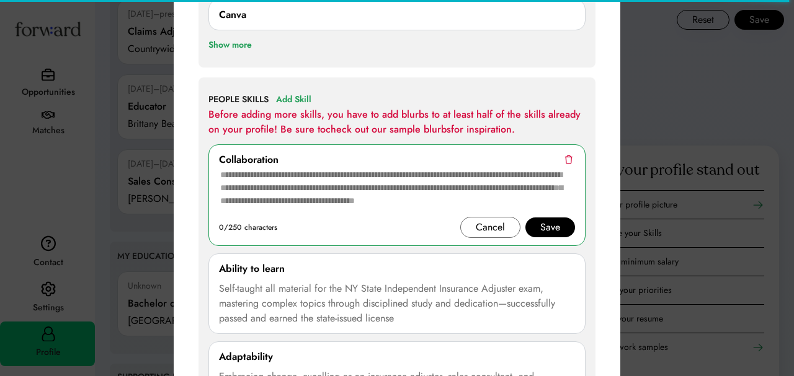
click at [572, 157] on img at bounding box center [568, 159] width 8 height 9
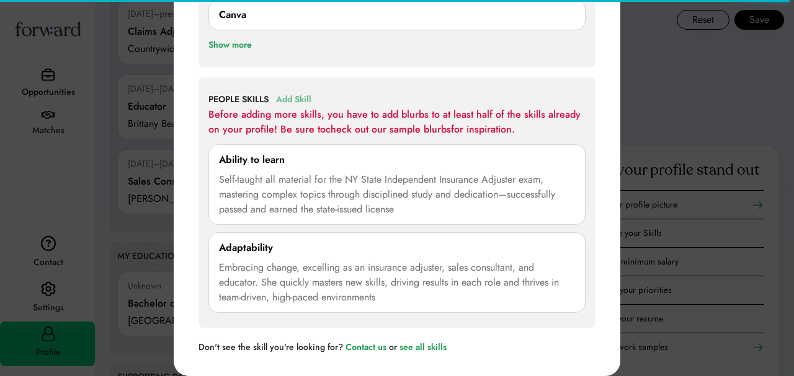
click at [298, 99] on div "Add Skill" at bounding box center [293, 99] width 35 height 15
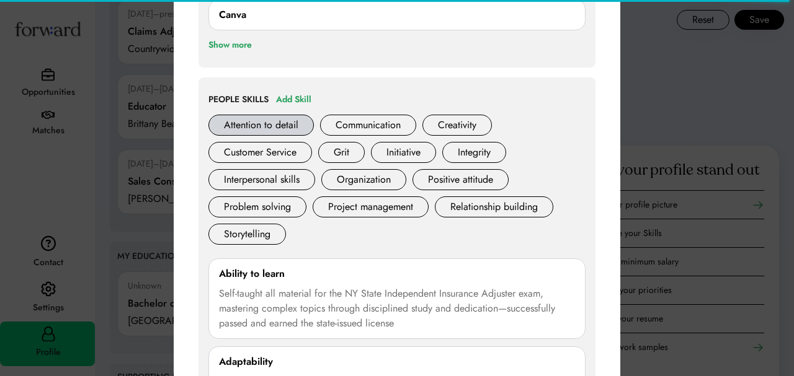
click at [289, 123] on div "Attention to detail" at bounding box center [260, 125] width 105 height 21
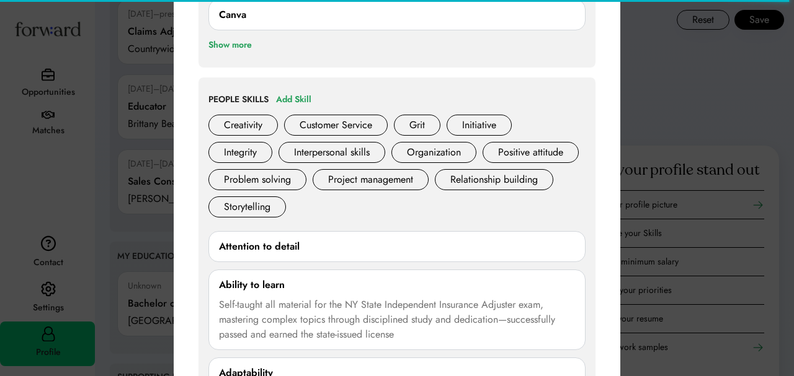
click at [331, 248] on div "Attention to detail" at bounding box center [397, 246] width 356 height 15
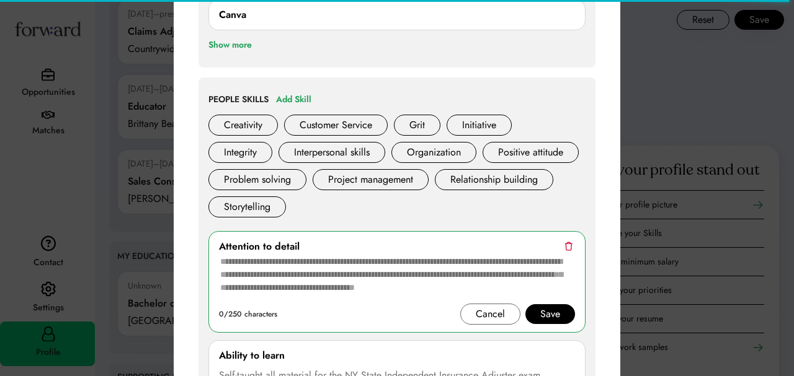
click at [367, 280] on textarea at bounding box center [397, 279] width 356 height 50
paste textarea "**********"
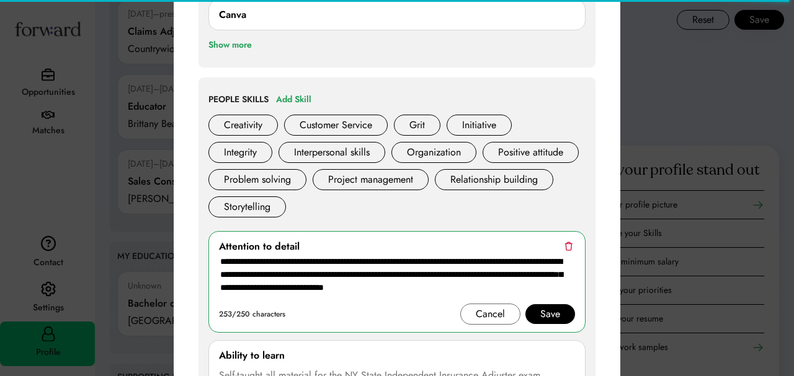
click at [548, 319] on div "Save" at bounding box center [550, 314] width 20 height 15
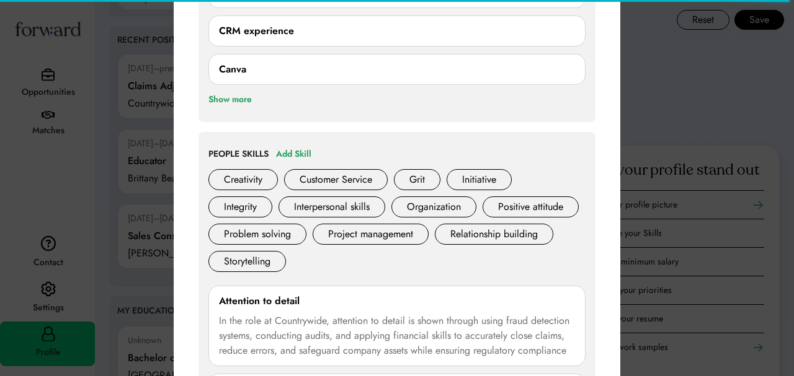
scroll to position [1306, 0]
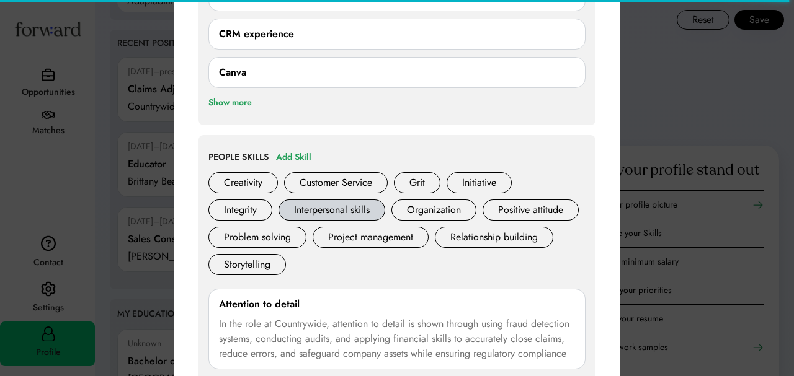
click at [311, 211] on div "Interpersonal skills" at bounding box center [331, 210] width 107 height 21
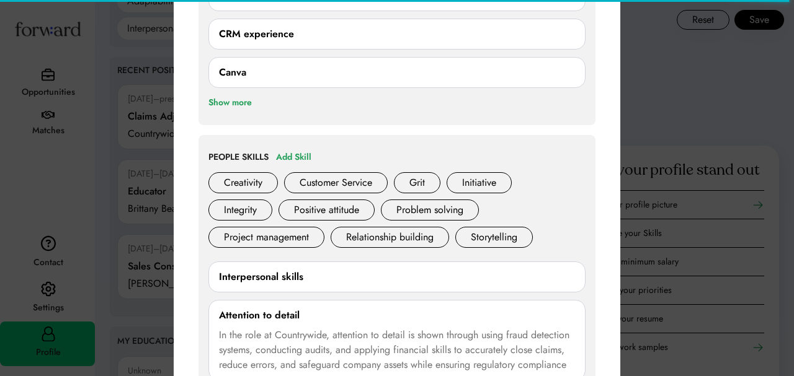
click at [339, 280] on div "Interpersonal skills" at bounding box center [397, 277] width 356 height 15
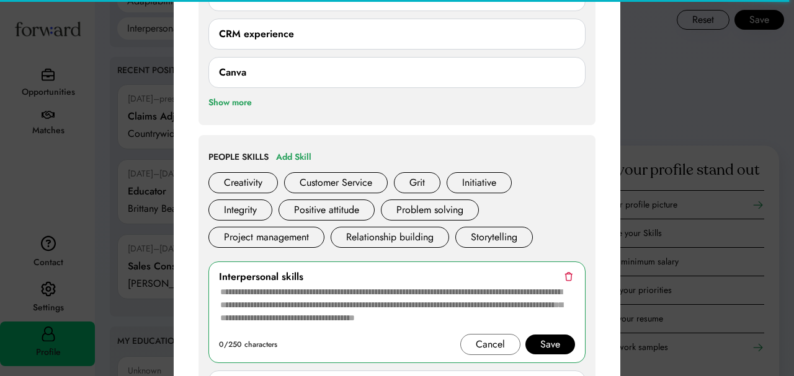
click at [339, 298] on textarea at bounding box center [397, 310] width 356 height 50
paste textarea "**********"
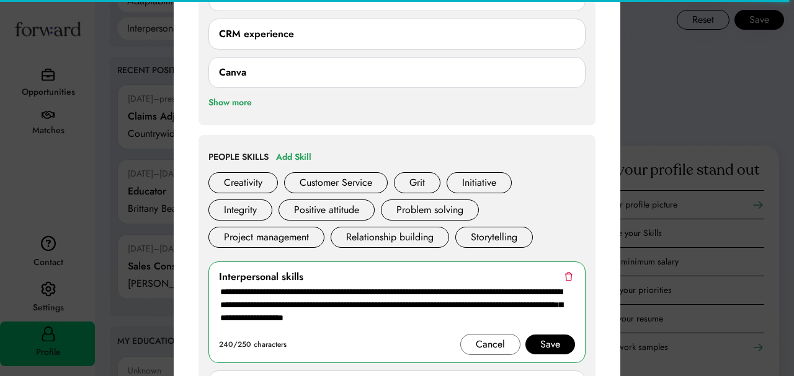
type textarea "**********"
click at [544, 345] on div "Save" at bounding box center [550, 344] width 20 height 15
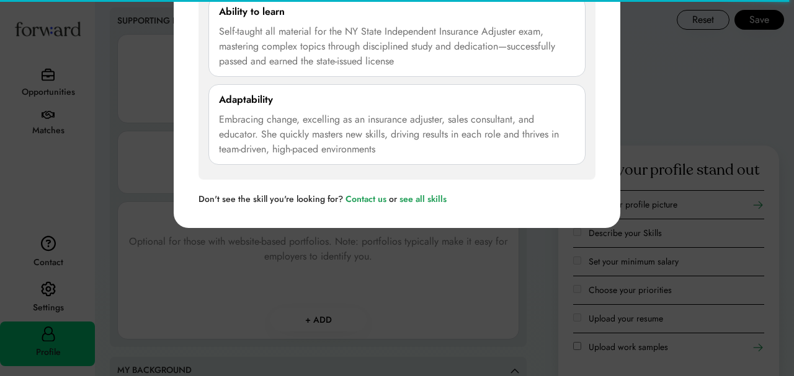
scroll to position [1770, 0]
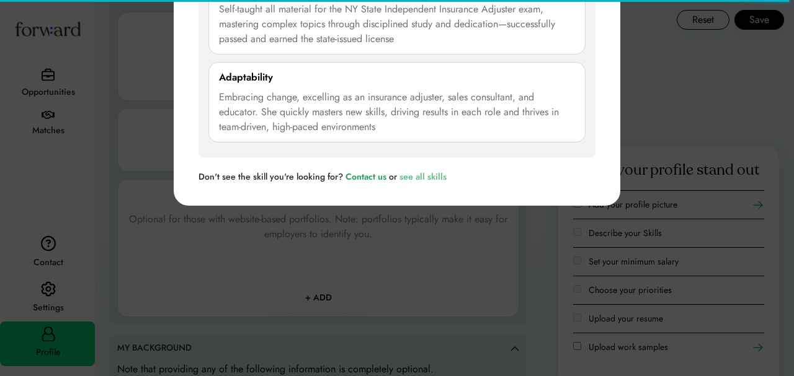
click at [432, 179] on div "see all skills" at bounding box center [422, 176] width 47 height 9
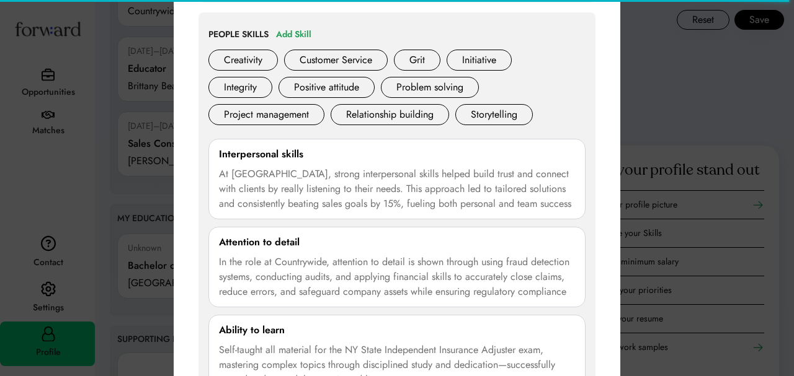
scroll to position [1403, 0]
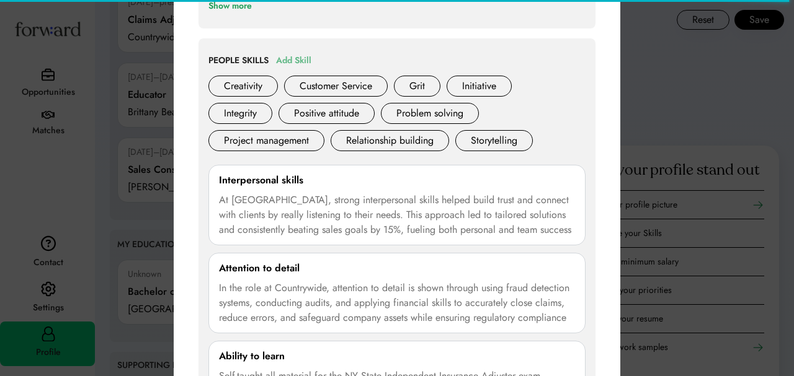
click at [297, 54] on div "Add Skill" at bounding box center [293, 60] width 35 height 15
click at [296, 60] on div "Add Skill" at bounding box center [293, 60] width 35 height 15
click at [260, 146] on div "Project management" at bounding box center [266, 140] width 116 height 21
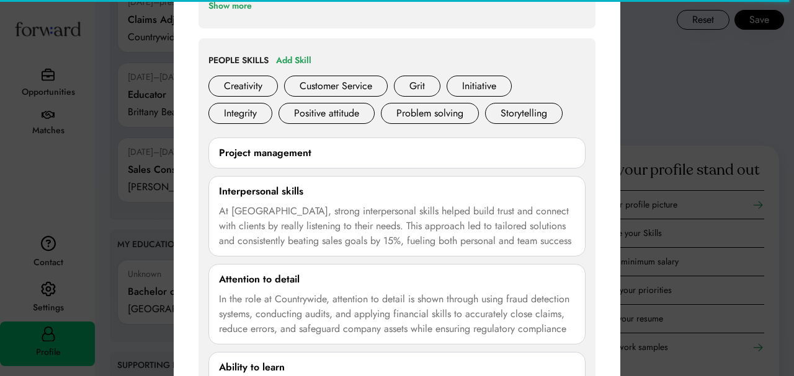
click at [366, 155] on div "Project management" at bounding box center [397, 153] width 356 height 15
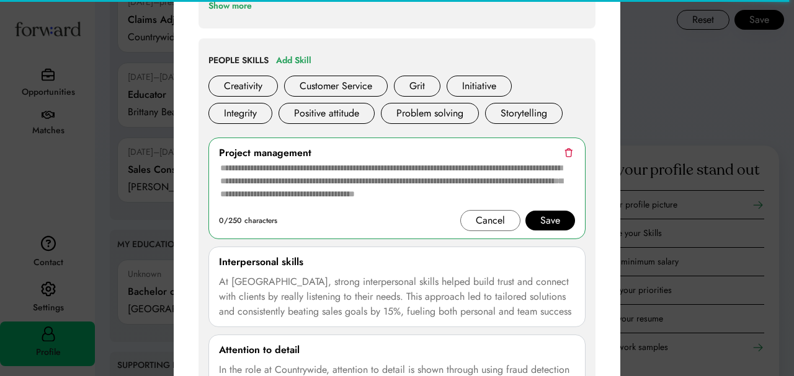
click at [401, 185] on textarea at bounding box center [397, 186] width 356 height 50
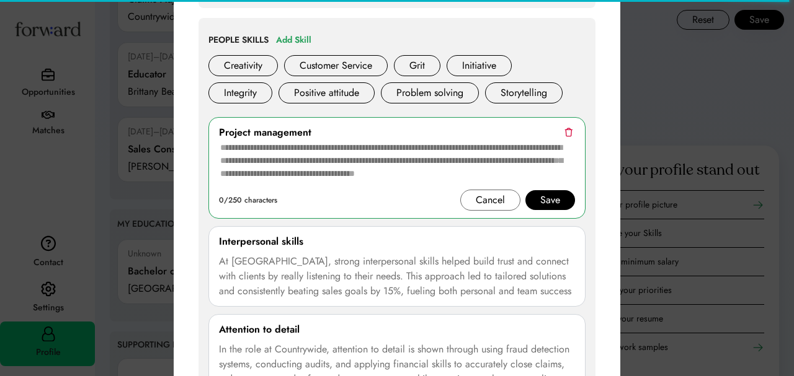
scroll to position [1413, 0]
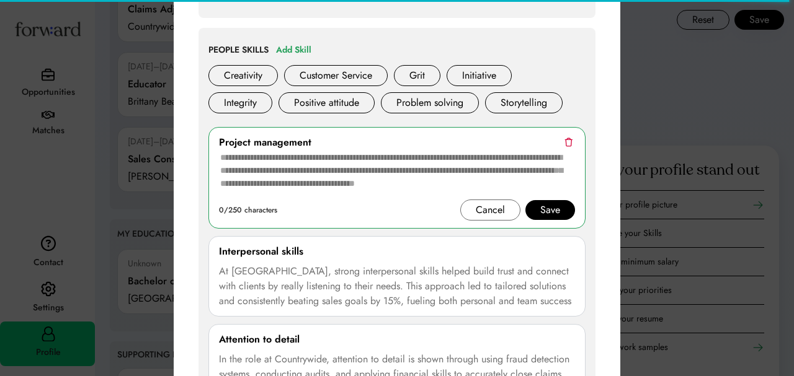
click at [249, 166] on textarea at bounding box center [397, 175] width 356 height 50
paste textarea "**********"
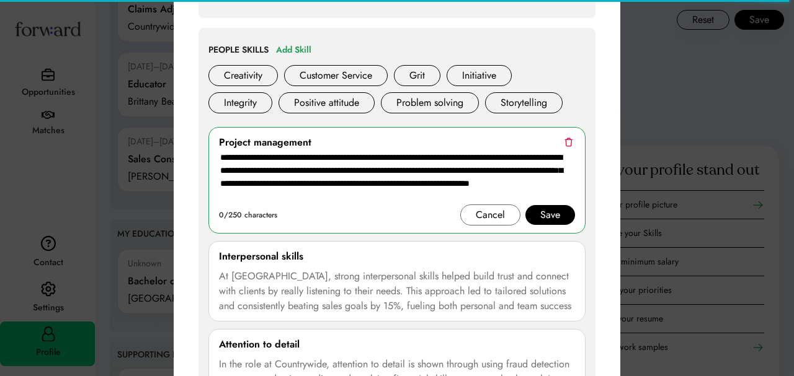
type textarea "**********"
click at [536, 214] on div "Save" at bounding box center [550, 215] width 50 height 20
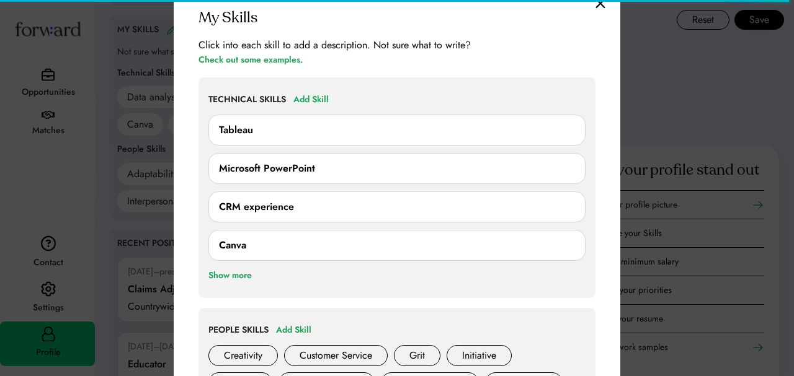
scroll to position [1060, 0]
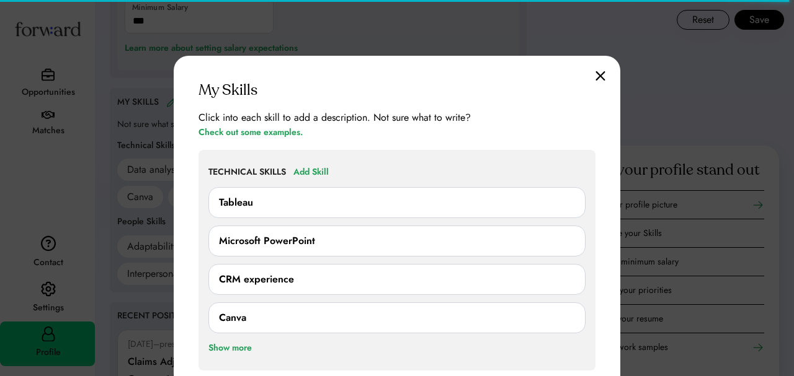
click at [596, 75] on img at bounding box center [600, 76] width 10 height 11
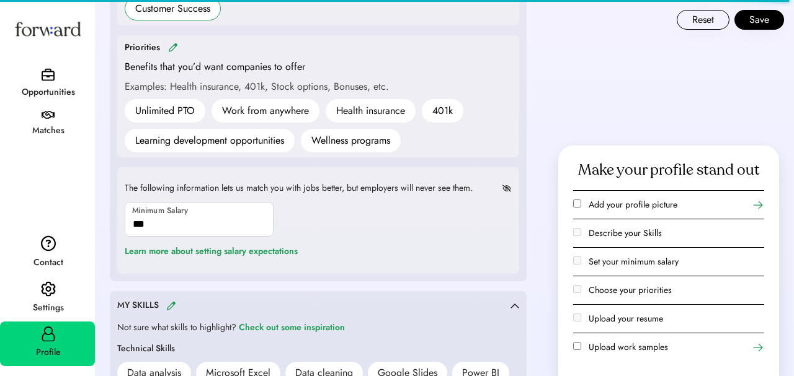
scroll to position [774, 0]
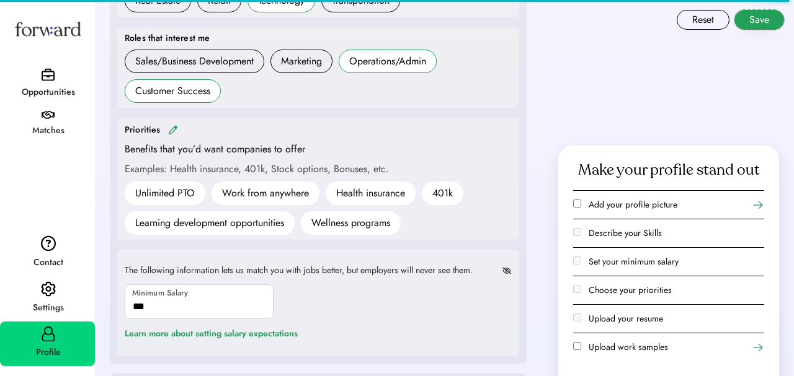
click at [762, 22] on button "Save" at bounding box center [759, 20] width 50 height 20
click at [174, 128] on img at bounding box center [173, 129] width 10 height 9
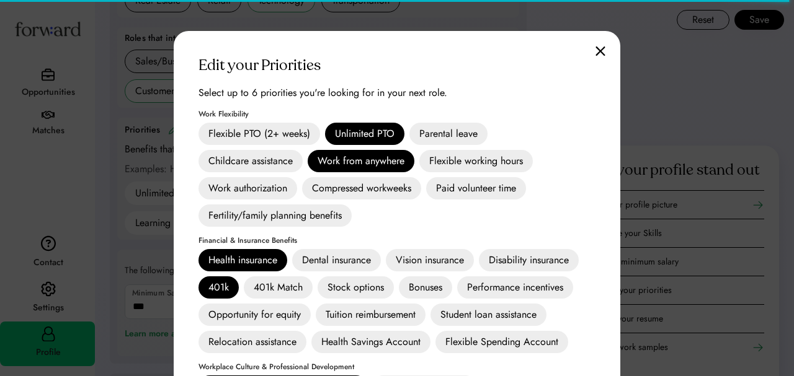
click at [446, 190] on div "Paid volunteer time" at bounding box center [476, 188] width 100 height 22
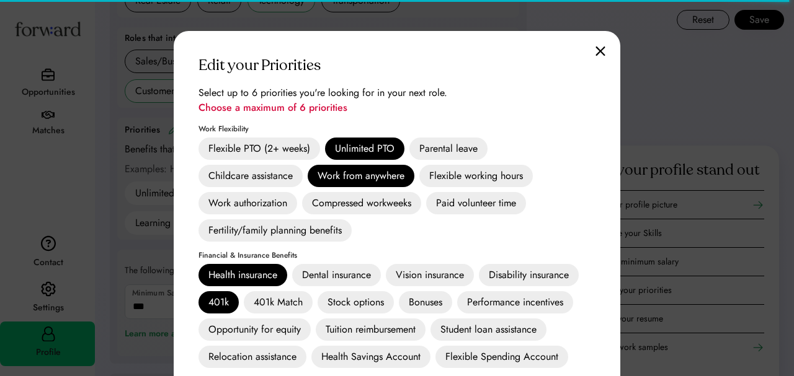
click at [398, 174] on div "Flexible PTO (2+ weeks) Unlimited PTO Parental leave Childcare assistance Work …" at bounding box center [396, 190] width 397 height 104
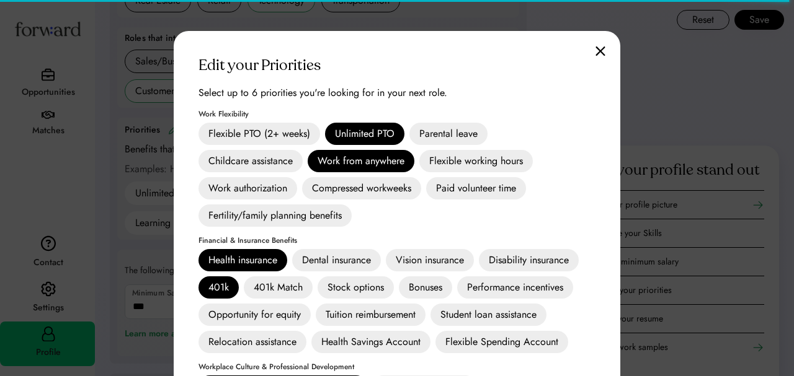
click at [394, 165] on div "Work from anywhere" at bounding box center [361, 161] width 107 height 22
click at [443, 192] on div "Paid volunteer time" at bounding box center [476, 188] width 100 height 22
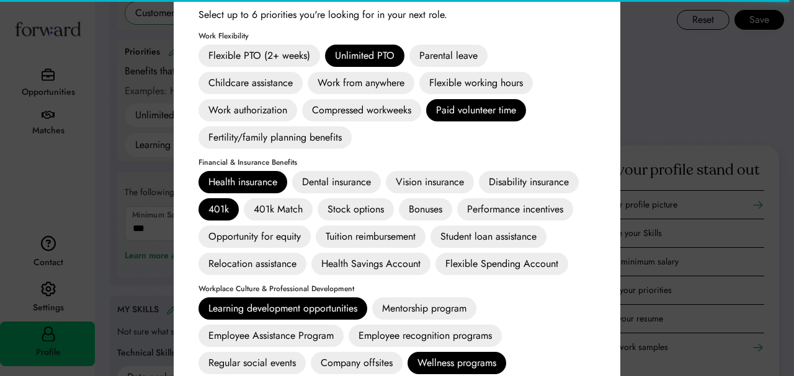
scroll to position [861, 0]
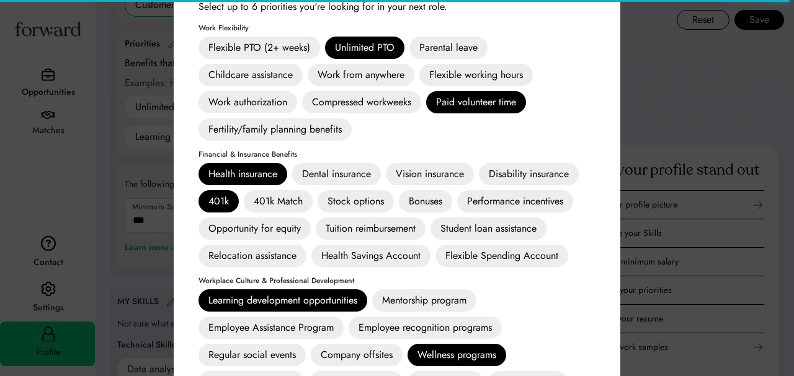
click at [268, 198] on div "401k Match" at bounding box center [278, 201] width 69 height 22
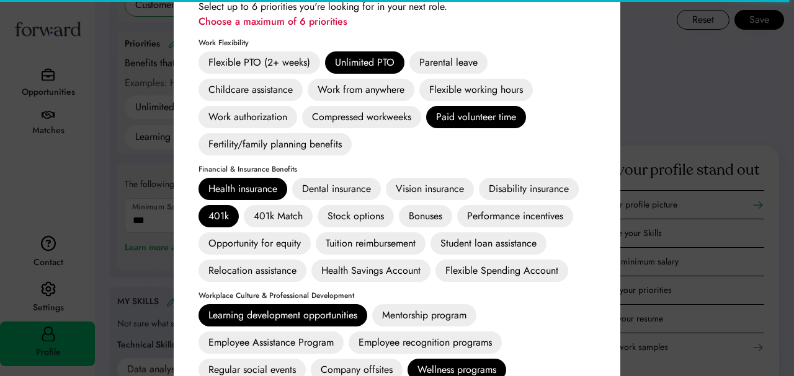
click at [267, 215] on div "401k Match" at bounding box center [278, 216] width 69 height 22
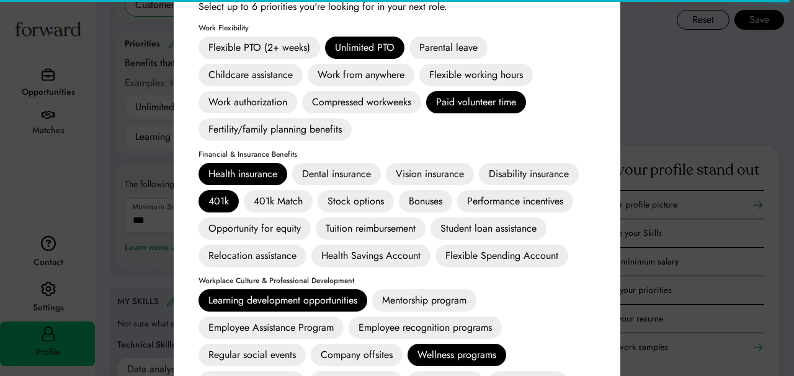
click at [226, 205] on div "401k" at bounding box center [218, 201] width 40 height 22
click at [260, 198] on div "401k Match" at bounding box center [278, 201] width 69 height 22
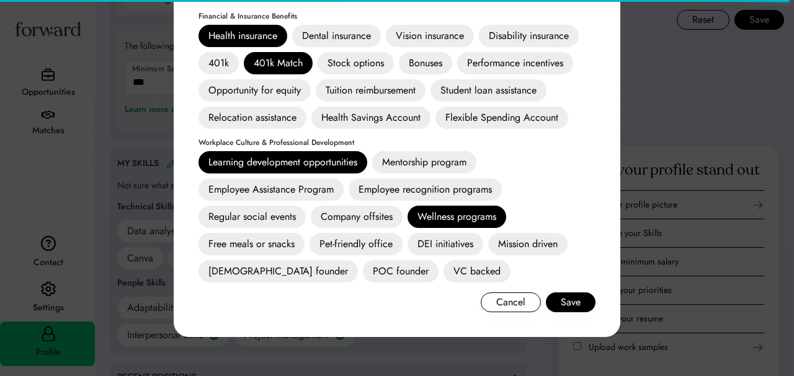
scroll to position [1020, 0]
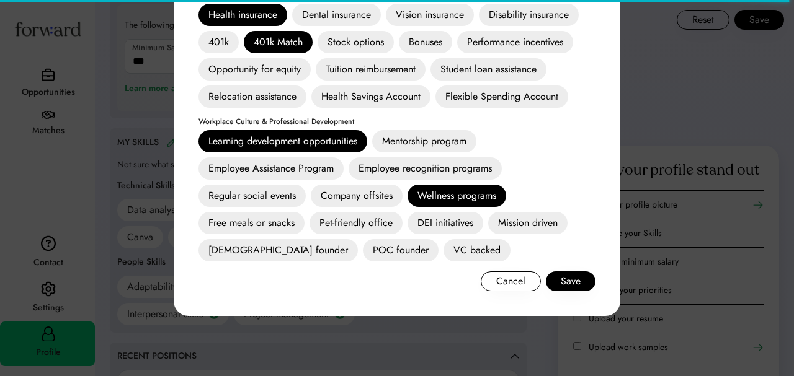
click at [343, 142] on div "Learning development opportunities" at bounding box center [282, 141] width 169 height 22
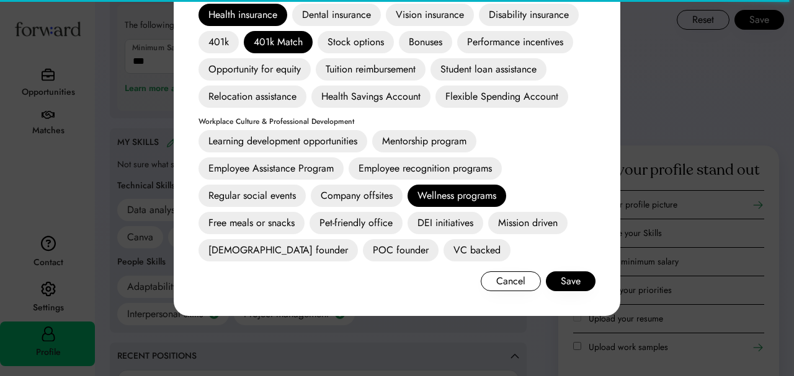
click at [386, 143] on div "Mentorship program" at bounding box center [424, 141] width 104 height 22
click at [286, 201] on div "Regular social events" at bounding box center [251, 196] width 107 height 22
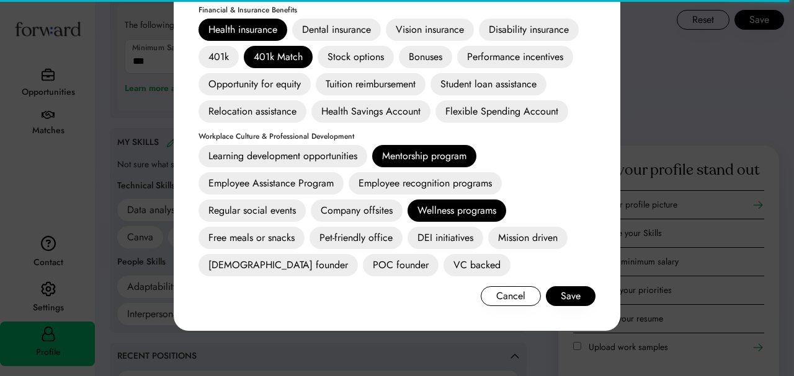
click at [286, 213] on div "Regular social events" at bounding box center [251, 211] width 107 height 22
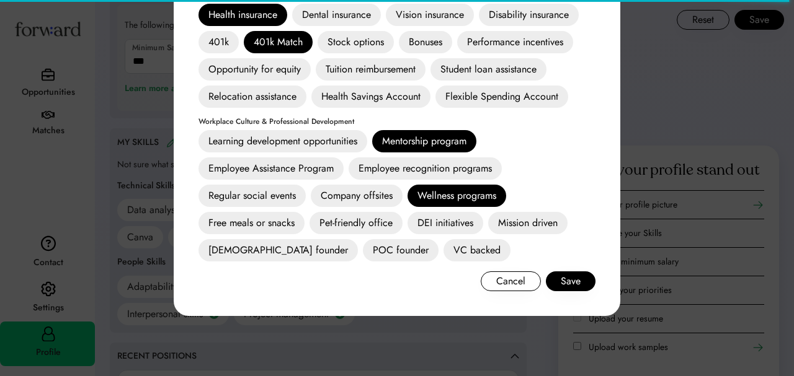
click at [460, 196] on div "Wellness programs" at bounding box center [456, 196] width 99 height 22
click at [268, 197] on div "Regular social events" at bounding box center [251, 196] width 107 height 22
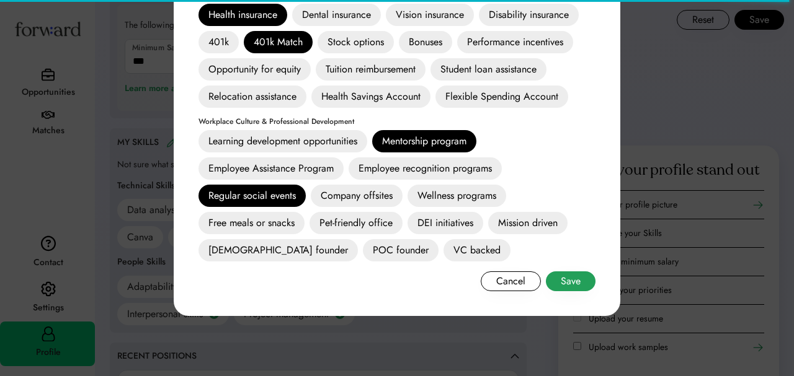
click at [570, 282] on button "Save" at bounding box center [571, 282] width 50 height 20
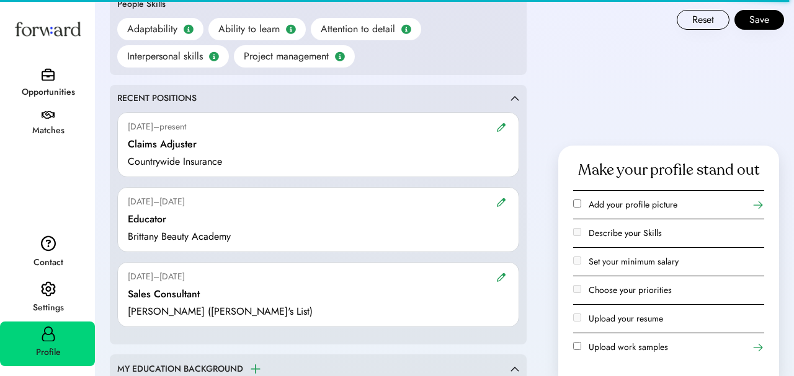
scroll to position [949, 0]
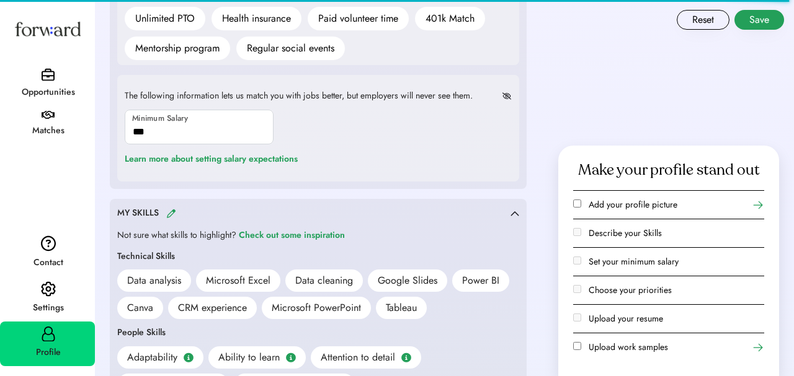
click at [767, 14] on button "Save" at bounding box center [759, 20] width 50 height 20
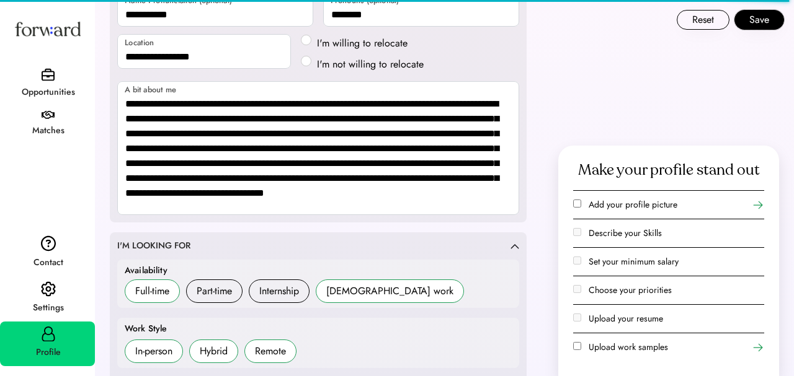
scroll to position [209, 0]
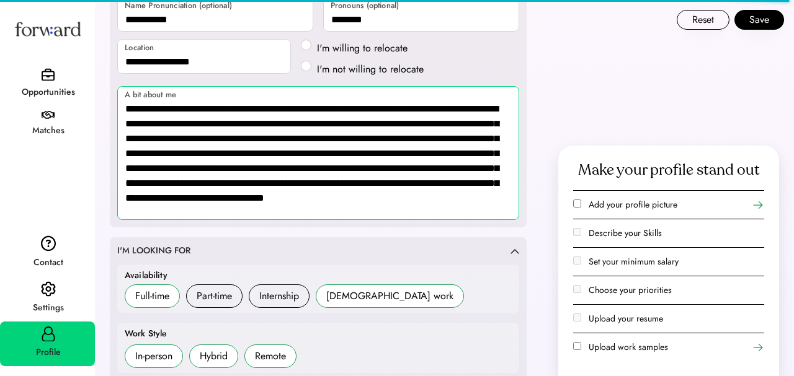
drag, startPoint x: 323, startPoint y: 218, endPoint x: 122, endPoint y: 104, distance: 230.7
click at [122, 104] on textarea "**********" at bounding box center [318, 153] width 402 height 134
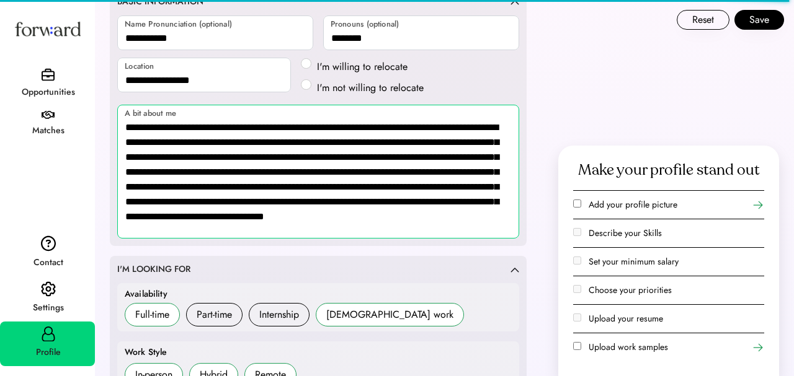
scroll to position [86, 0]
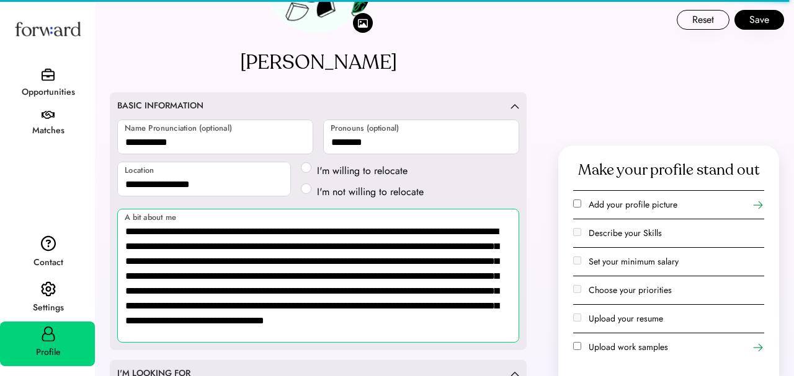
paste textarea
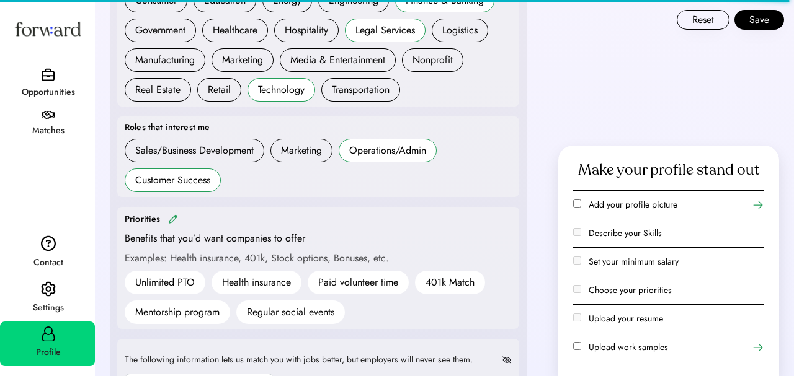
scroll to position [671, 0]
type textarea "**********"
click at [755, 352] on icon at bounding box center [757, 348] width 12 height 12
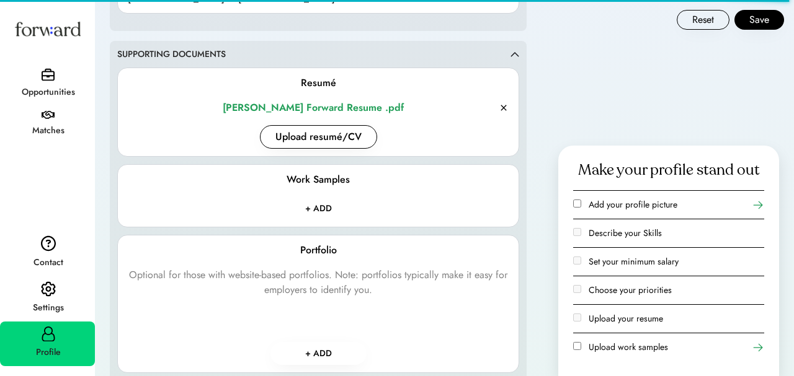
scroll to position [1683, 0]
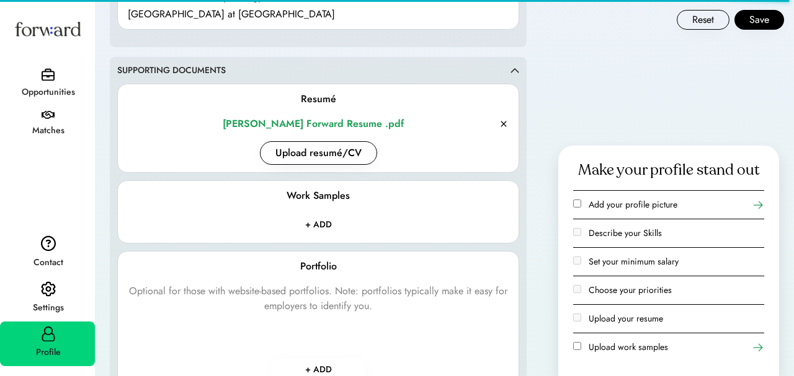
click at [326, 225] on input "file" at bounding box center [318, 224] width 113 height 22
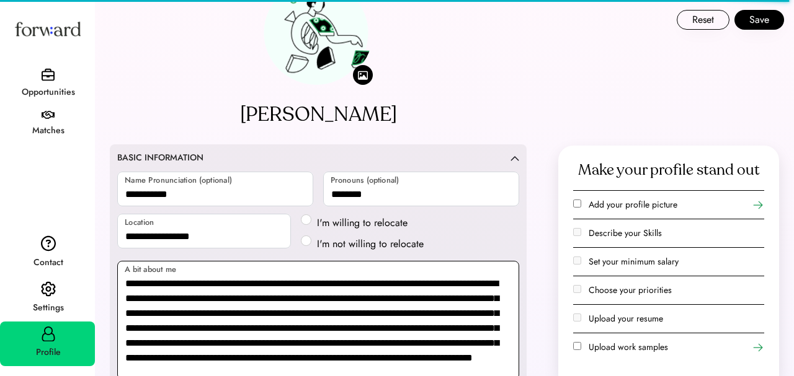
scroll to position [39, 0]
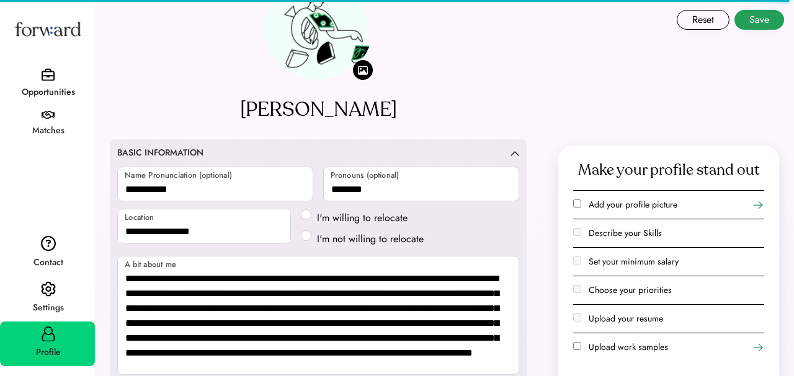
click at [759, 19] on button "Save" at bounding box center [759, 20] width 50 height 20
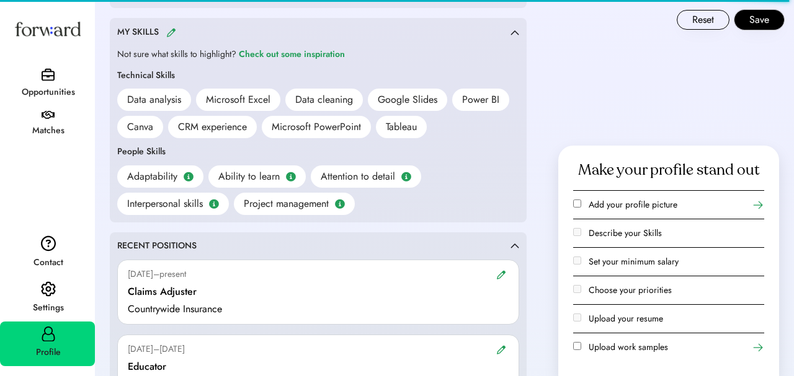
scroll to position [1104, 0]
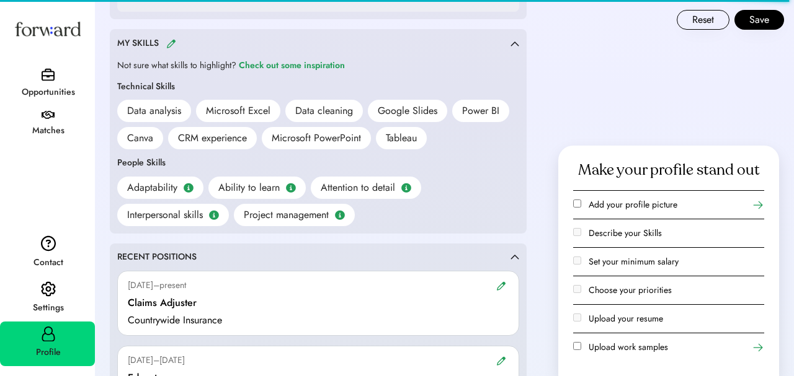
click at [332, 115] on div "Data cleaning" at bounding box center [324, 111] width 58 height 15
click at [174, 42] on img at bounding box center [171, 43] width 10 height 9
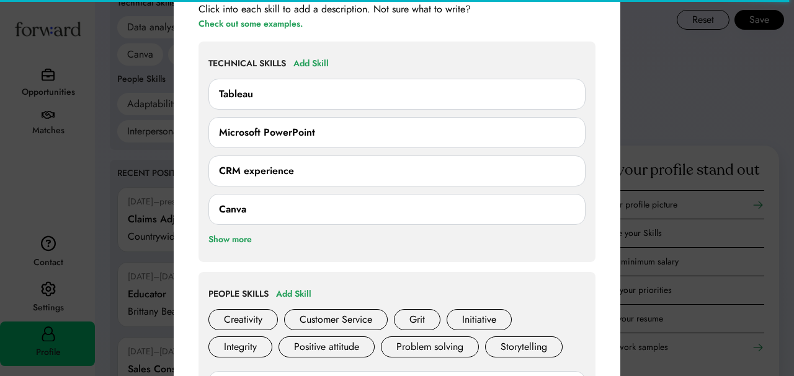
scroll to position [1099, 0]
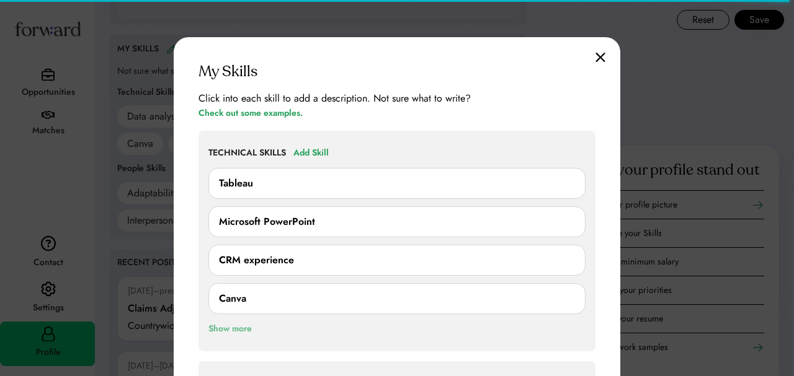
click at [236, 326] on div "Show more" at bounding box center [229, 329] width 43 height 15
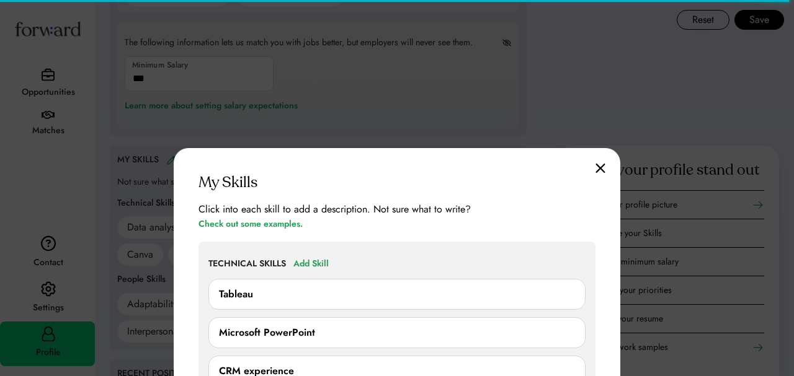
scroll to position [976, 0]
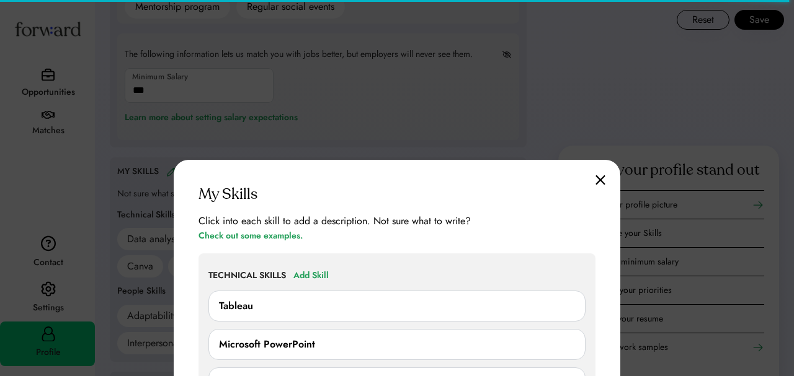
click at [600, 182] on img at bounding box center [600, 180] width 10 height 11
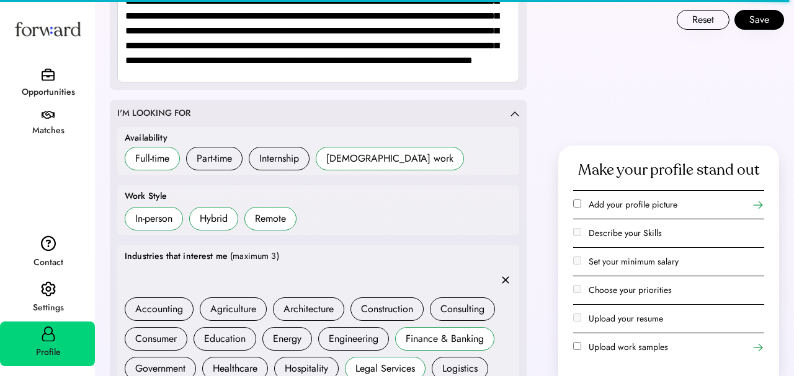
scroll to position [0, 0]
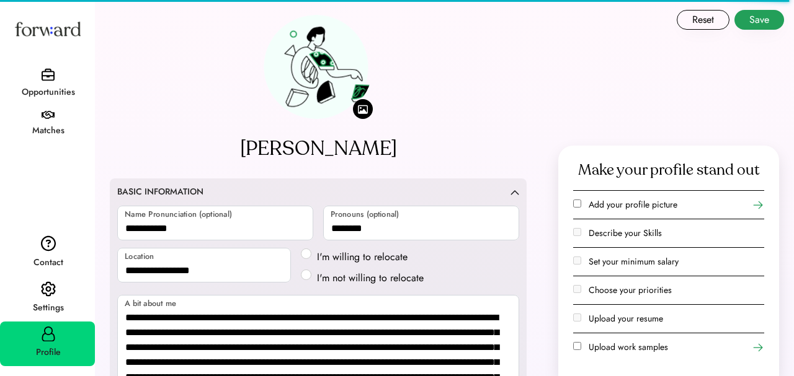
click at [768, 19] on button "Save" at bounding box center [759, 20] width 50 height 20
click at [50, 81] on div "Opportunities" at bounding box center [48, 92] width 94 height 22
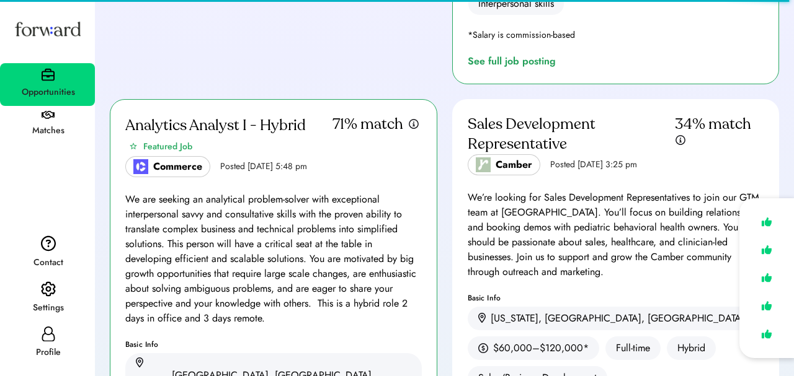
scroll to position [701, 0]
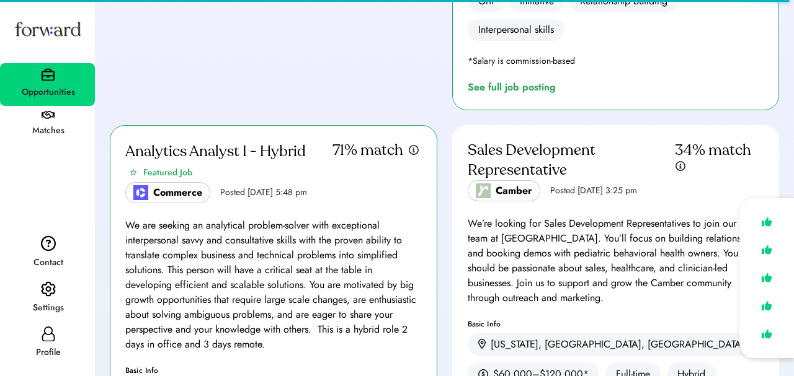
click at [267, 142] on div "Analytics Analyst I - Hybrid" at bounding box center [215, 152] width 180 height 20
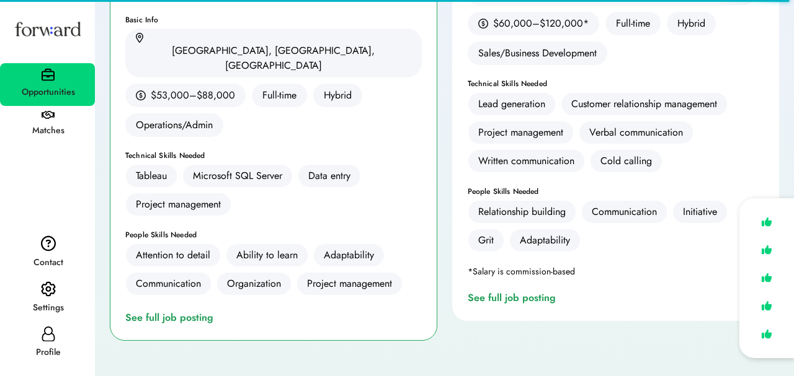
scroll to position [1080, 0]
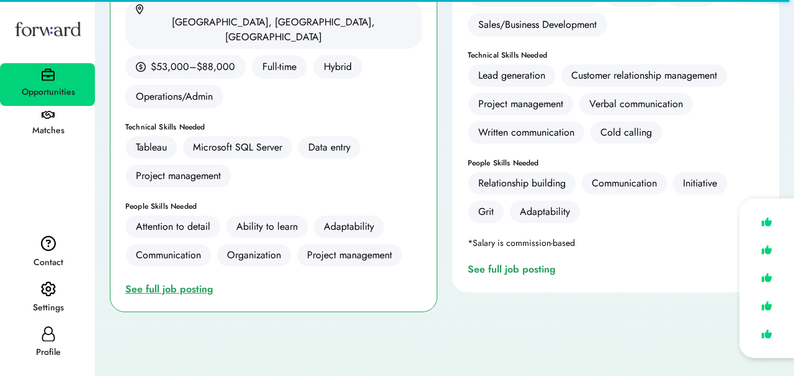
click at [195, 282] on div "See full job posting" at bounding box center [171, 289] width 93 height 15
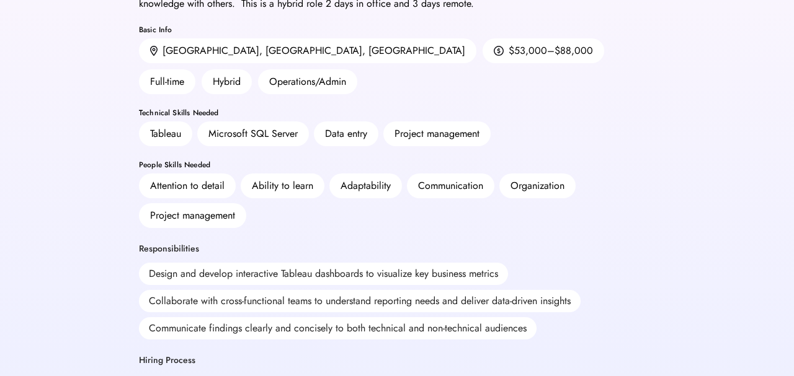
scroll to position [212, 0]
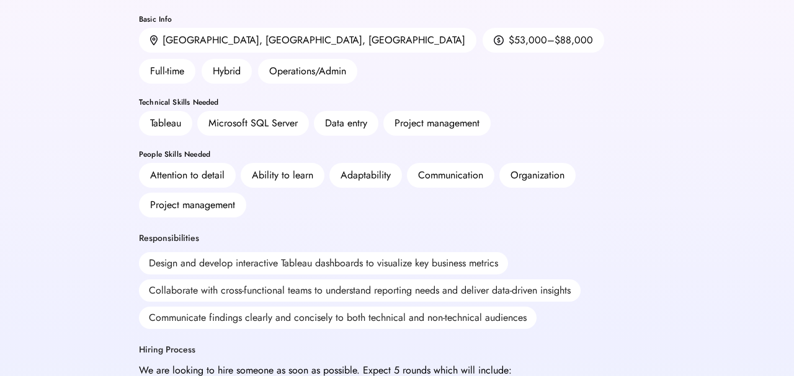
click at [208, 168] on div "Attention to detail" at bounding box center [187, 175] width 74 height 15
click at [283, 165] on div "Attention to detail Ability to learn Adaptability Communication Organization Pr…" at bounding box center [397, 190] width 516 height 55
click at [290, 170] on div "Attention to detail Ability to learn Adaptability Communication Organization Pr…" at bounding box center [397, 190] width 516 height 55
click at [291, 171] on div "Attention to detail Ability to learn Adaptability Communication Organization Pr…" at bounding box center [397, 190] width 516 height 55
click at [294, 171] on div "Attention to detail Ability to learn Adaptability Communication Organization Pr…" at bounding box center [397, 190] width 516 height 55
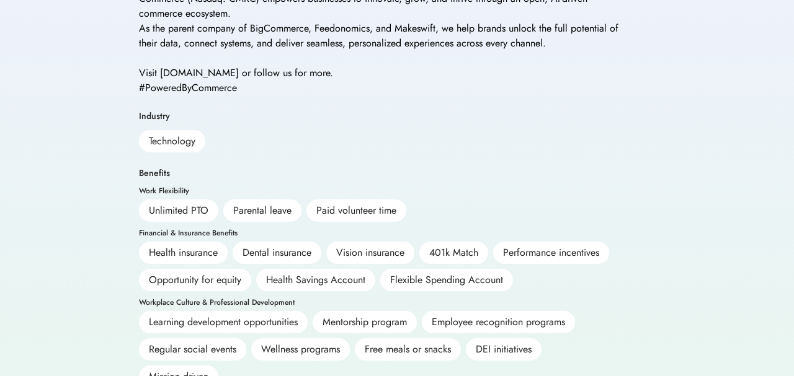
scroll to position [718, 0]
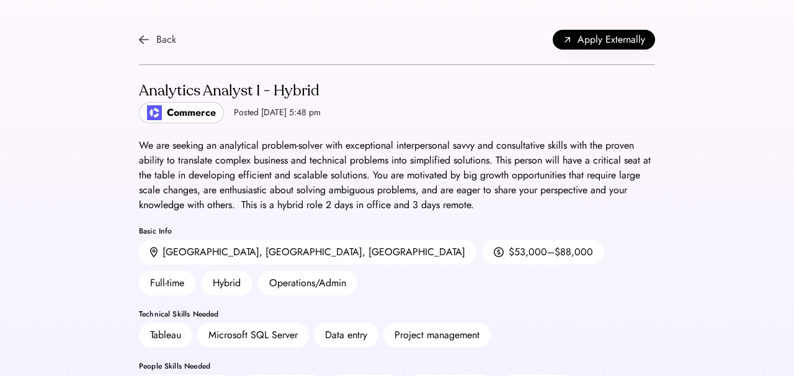
click at [153, 43] on div "Back" at bounding box center [157, 39] width 37 height 15
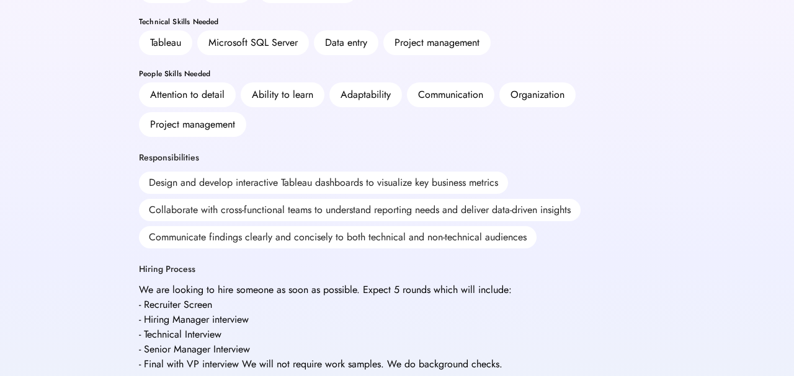
scroll to position [420, 0]
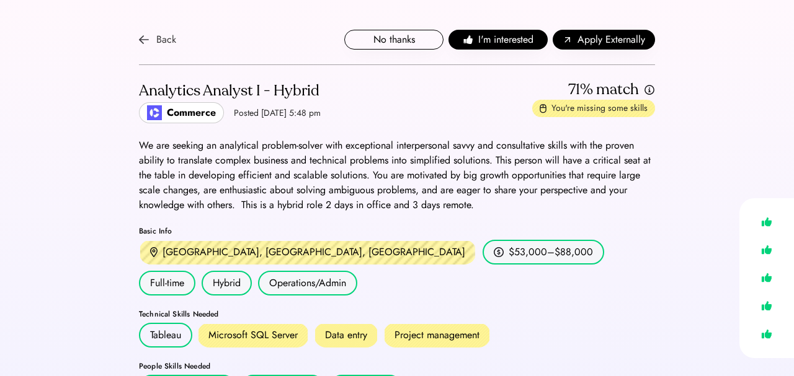
click at [155, 40] on div "Back" at bounding box center [157, 39] width 37 height 15
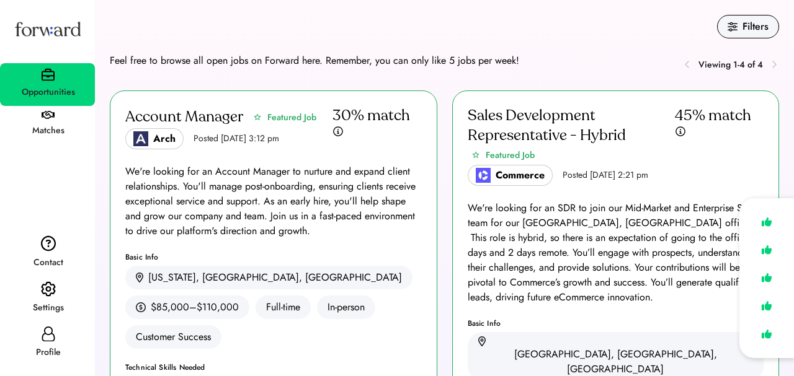
click at [45, 345] on div "Profile" at bounding box center [48, 352] width 94 height 15
select select "*******"
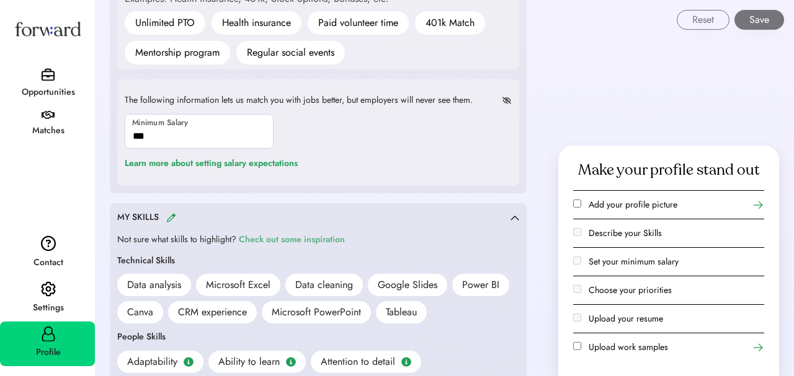
scroll to position [912, 0]
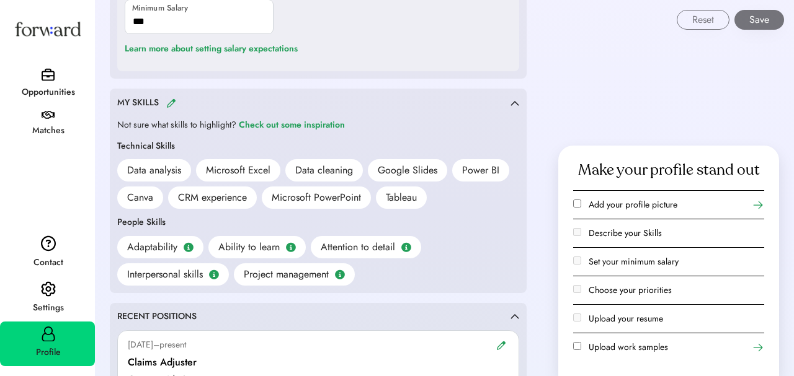
click at [174, 102] on img at bounding box center [171, 103] width 10 height 9
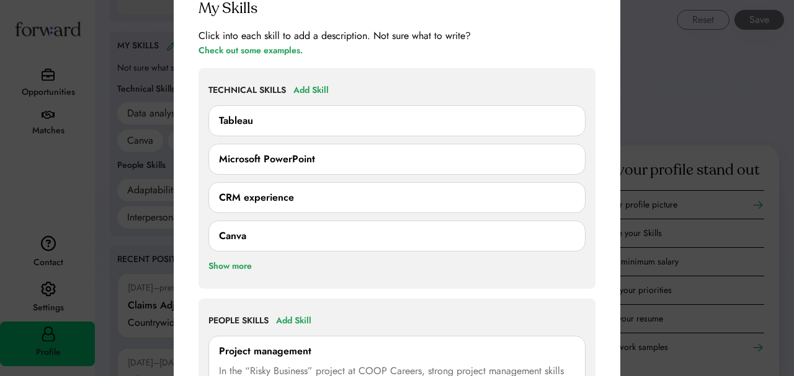
scroll to position [1072, 0]
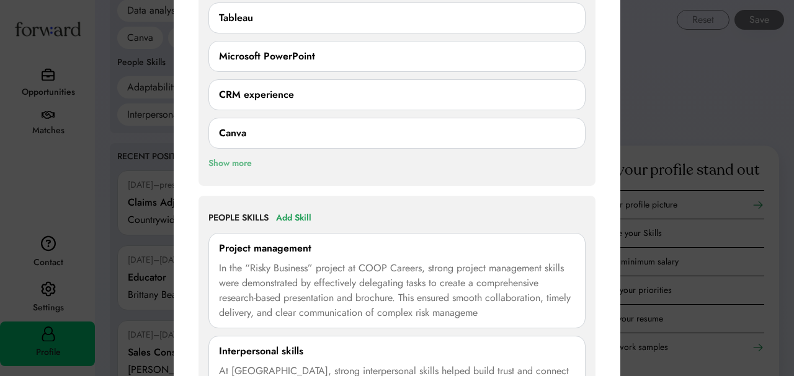
click at [223, 164] on div "Show more" at bounding box center [229, 163] width 43 height 15
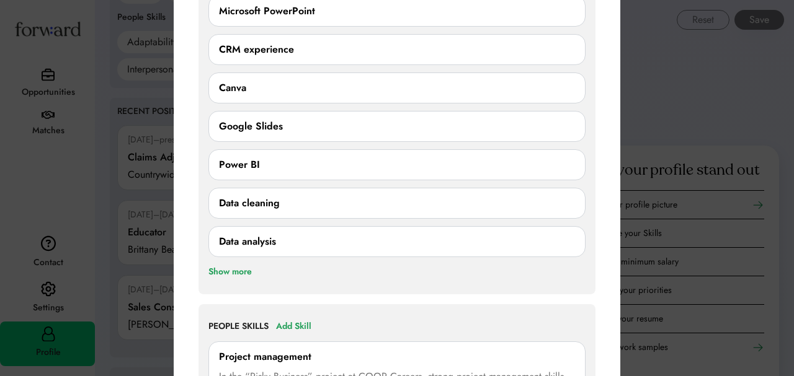
scroll to position [1118, 0]
click at [242, 270] on div "Show more" at bounding box center [229, 271] width 43 height 15
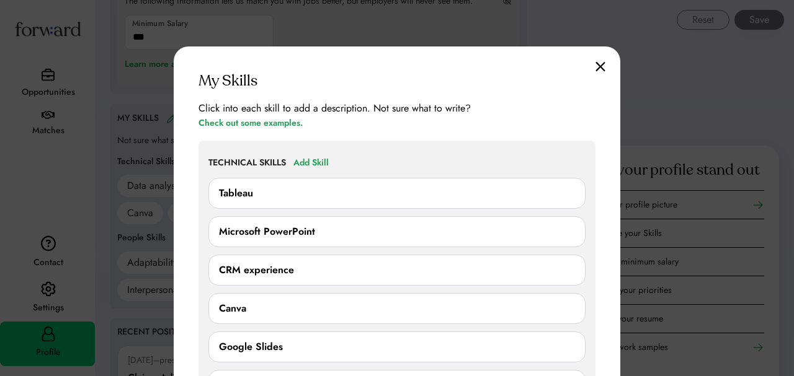
scroll to position [864, 0]
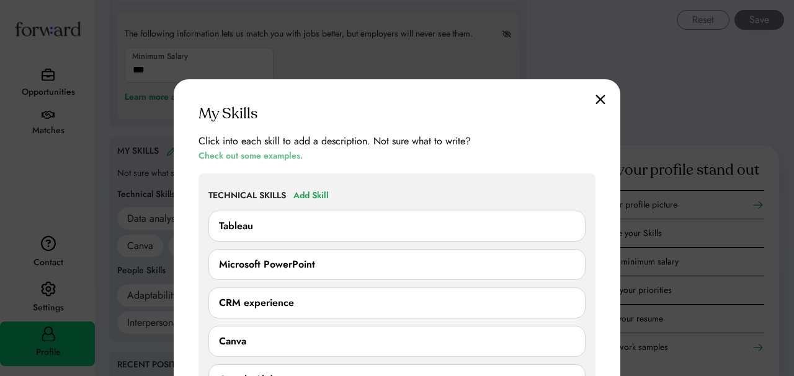
click at [245, 155] on div "Check out some examples." at bounding box center [250, 156] width 104 height 15
click at [324, 190] on div "Add Skill" at bounding box center [310, 195] width 35 height 15
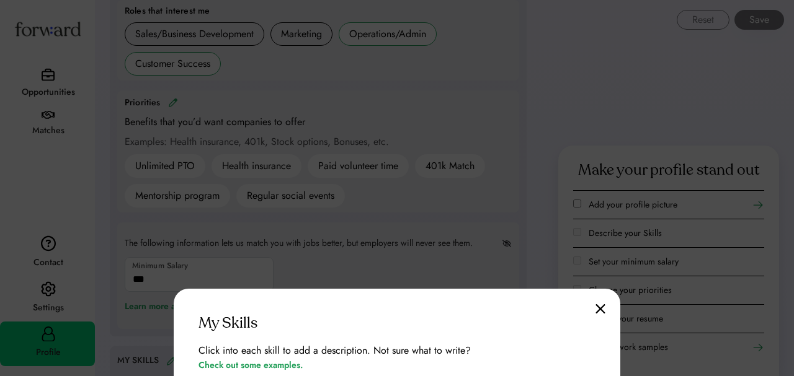
scroll to position [664, 0]
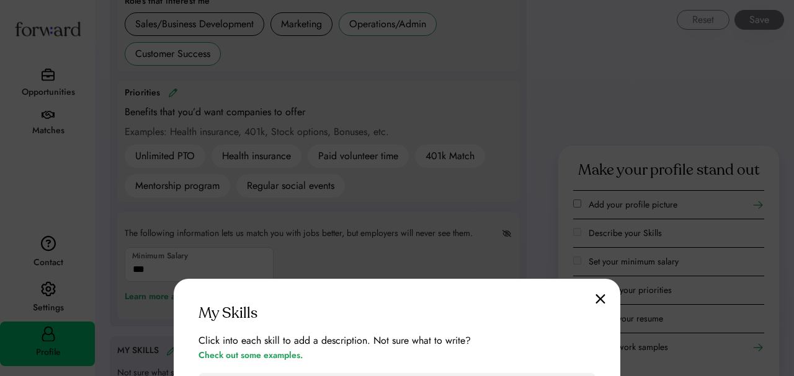
click at [601, 302] on img at bounding box center [600, 299] width 10 height 11
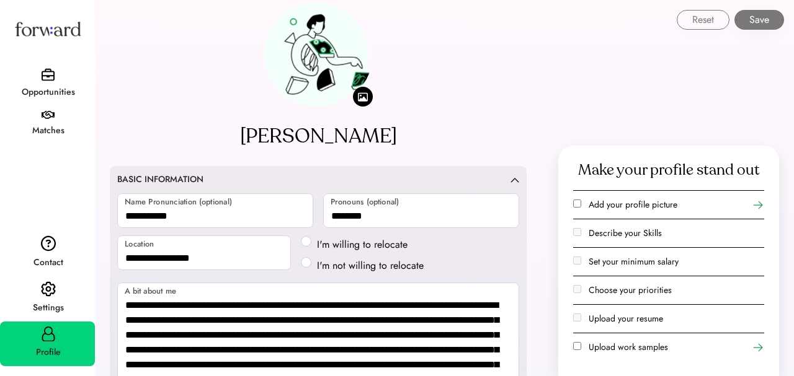
scroll to position [0, 0]
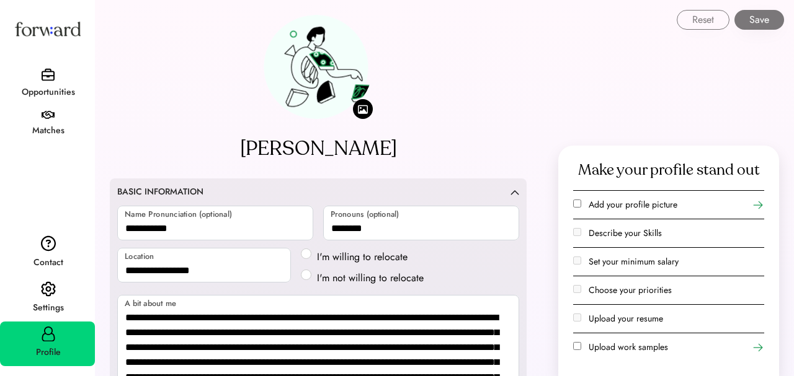
click at [761, 24] on button "Save" at bounding box center [759, 20] width 50 height 20
